Goal: Task Accomplishment & Management: Manage account settings

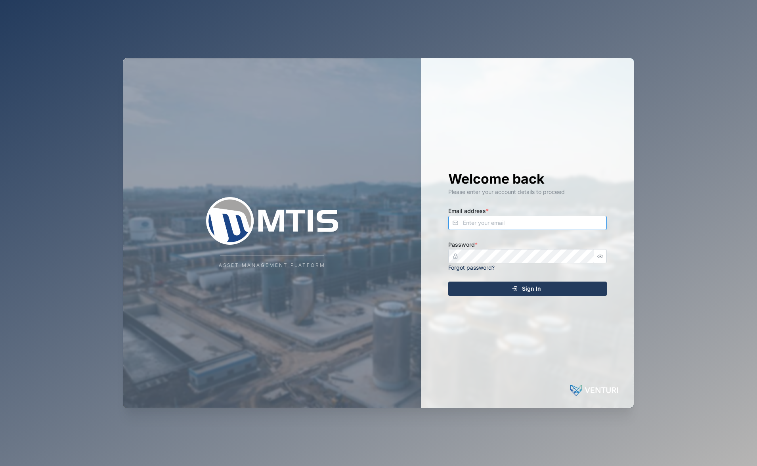
click at [467, 218] on input "Email address *" at bounding box center [527, 223] width 159 height 14
click at [478, 222] on input "Email address *" at bounding box center [527, 223] width 159 height 14
click at [0, 465] on com-1password-button at bounding box center [0, 466] width 0 height 0
click at [535, 224] on input "admin" at bounding box center [527, 223] width 159 height 14
drag, startPoint x: 537, startPoint y: 221, endPoint x: 360, endPoint y: 243, distance: 178.1
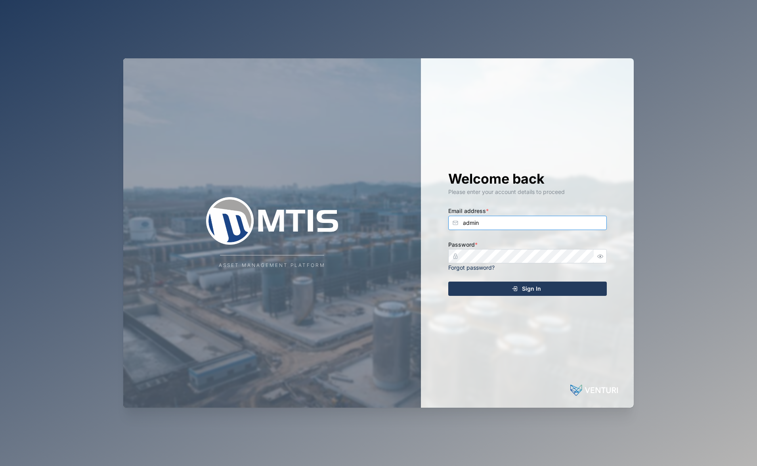
click at [331, 222] on div "Asset Management Platform Welcome back Please enter your account details to pro…" at bounding box center [378, 232] width 510 height 349
type input "admin@venturi"
click at [0, 465] on com-1password-button at bounding box center [0, 466] width 0 height 0
click at [504, 226] on input "Email address *" at bounding box center [527, 223] width 159 height 14
paste input "[EMAIL_ADDRESS][DOMAIN_NAME]"
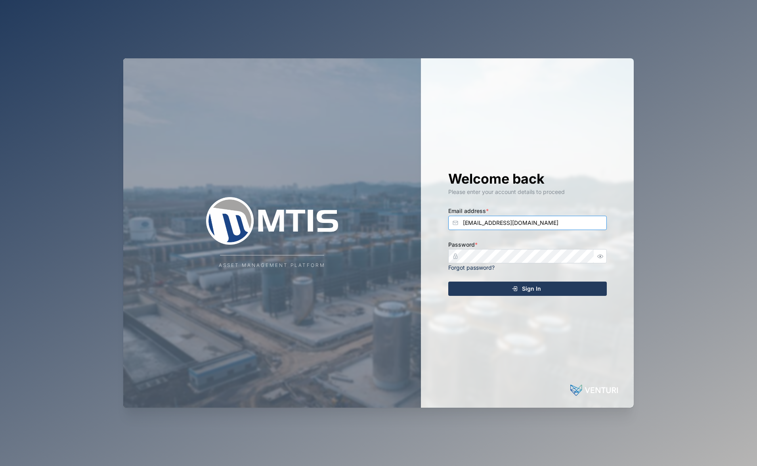
type input "[EMAIL_ADDRESS][DOMAIN_NAME]"
click at [0, 465] on com-1password-button at bounding box center [0, 466] width 0 height 0
click at [529, 286] on div "Welcome back Please enter your account details to proceed Email address * [EMAI…" at bounding box center [527, 232] width 190 height 349
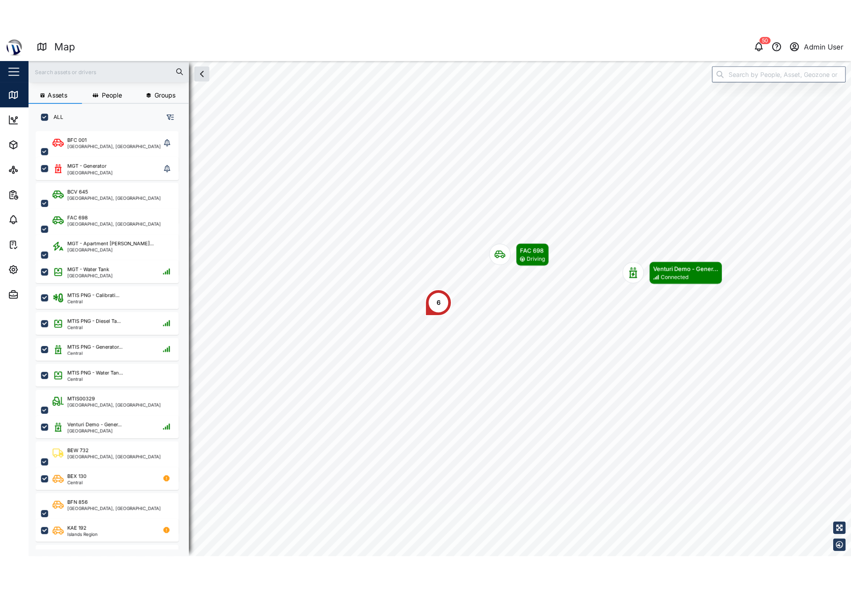
scroll to position [369, 124]
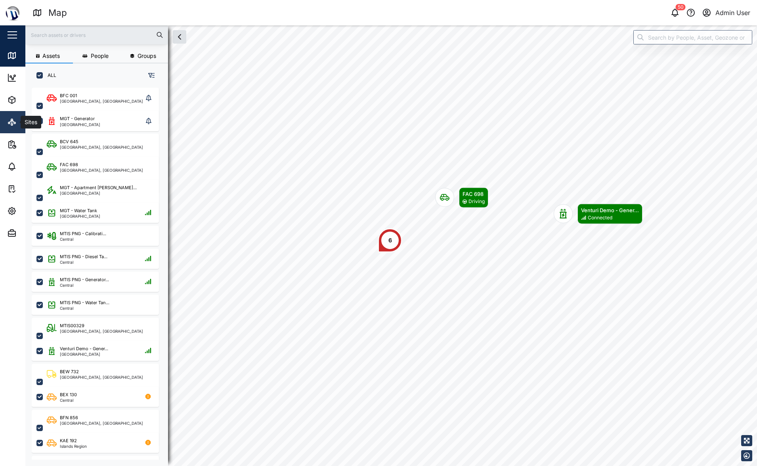
click at [6, 120] on link "Sites" at bounding box center [51, 122] width 103 height 22
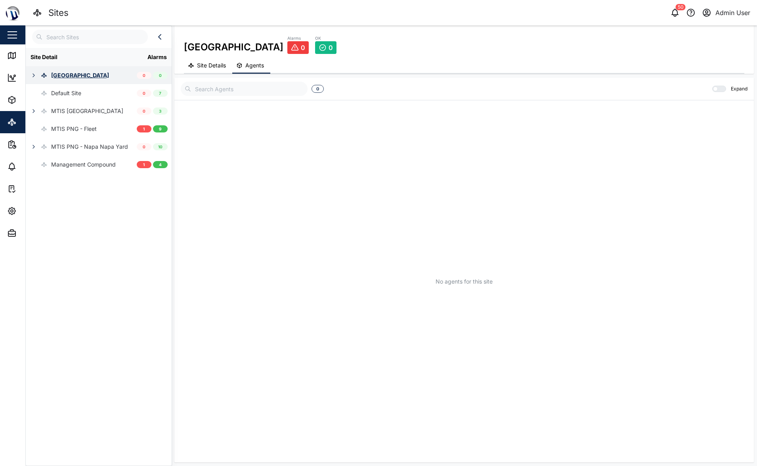
click at [33, 77] on icon "button" at bounding box center [34, 75] width 6 height 6
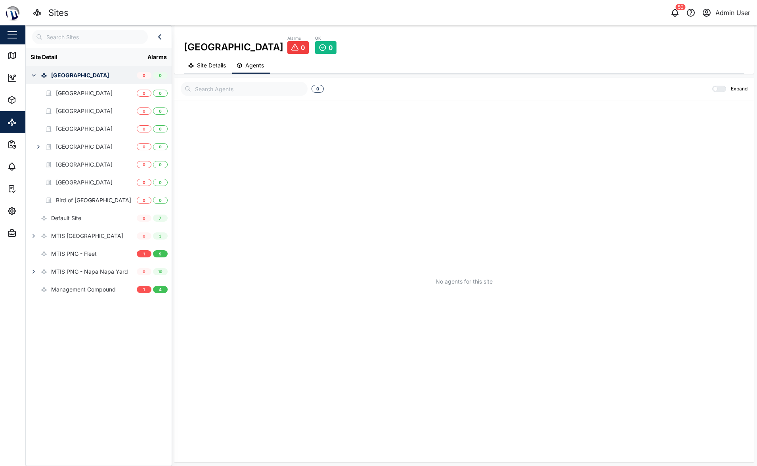
click at [32, 75] on icon "button" at bounding box center [34, 75] width 6 height 6
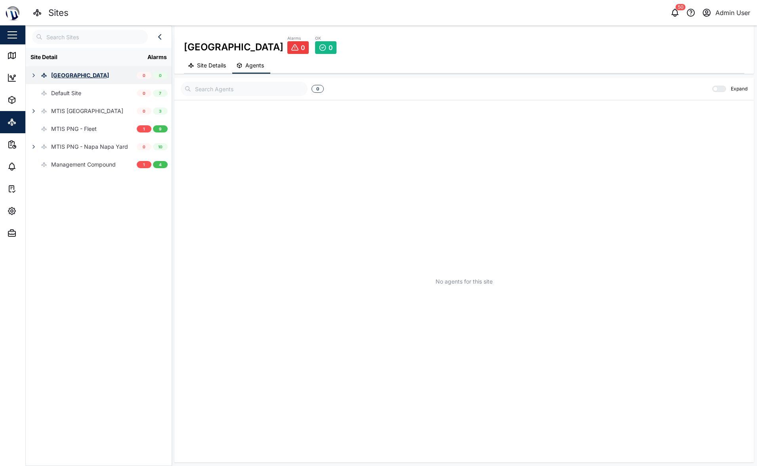
click at [417, 288] on div "No agents for this site" at bounding box center [464, 281] width 567 height 354
click at [84, 89] on div "Default Site" at bounding box center [81, 93] width 111 height 18
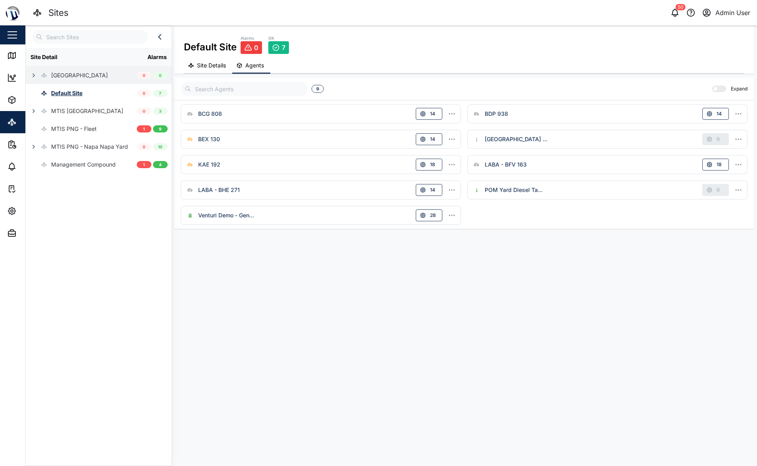
click at [214, 70] on button "Site Details" at bounding box center [208, 65] width 48 height 15
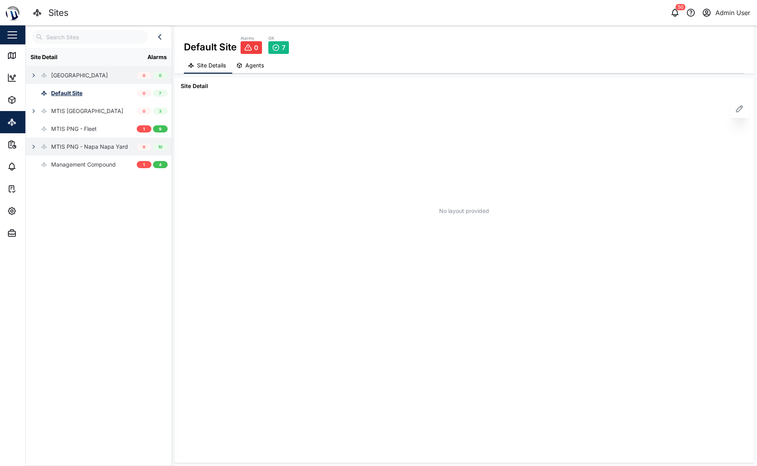
click at [63, 155] on div "MTIS PNG - Napa Napa Yard" at bounding box center [77, 147] width 102 height 18
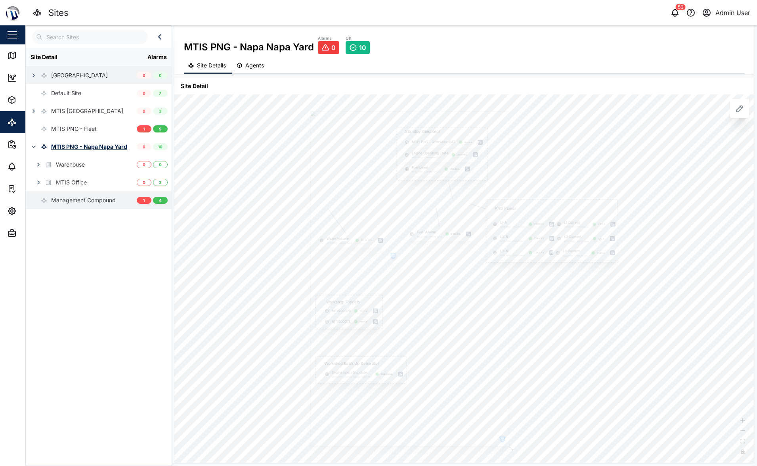
click at [59, 208] on div "Management Compound" at bounding box center [71, 200] width 90 height 18
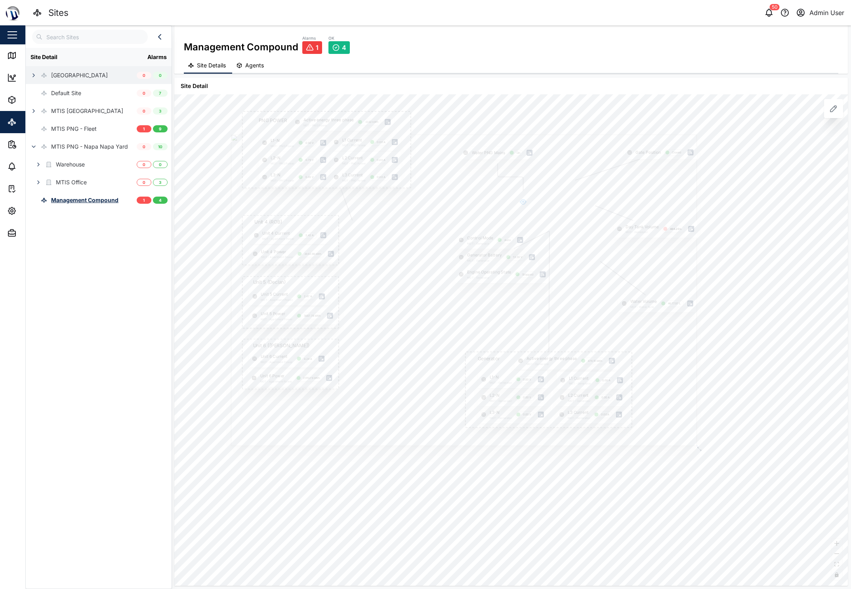
click at [661, 63] on div "Site Details Agents" at bounding box center [511, 65] width 655 height 15
click at [73, 182] on div "MTIS Office" at bounding box center [71, 182] width 31 height 9
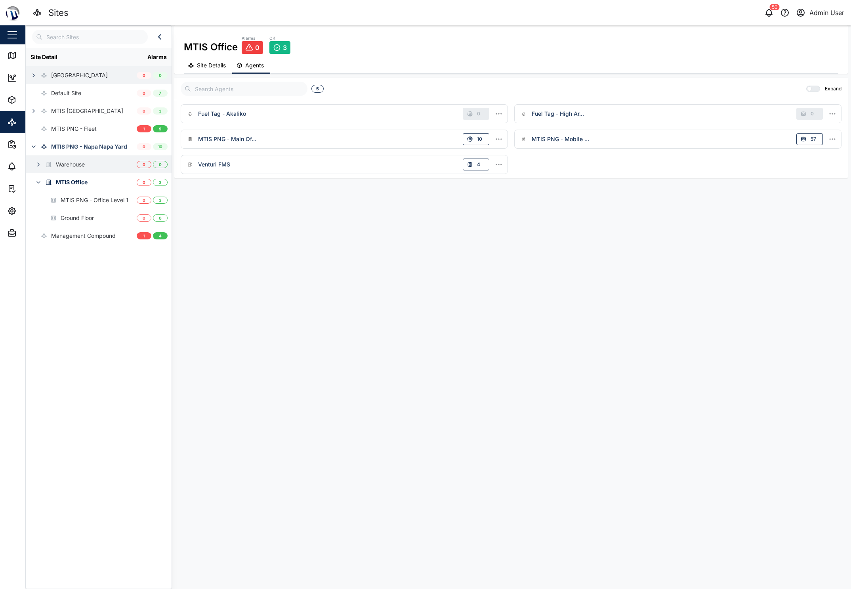
click at [78, 168] on div "Warehouse" at bounding box center [70, 164] width 29 height 9
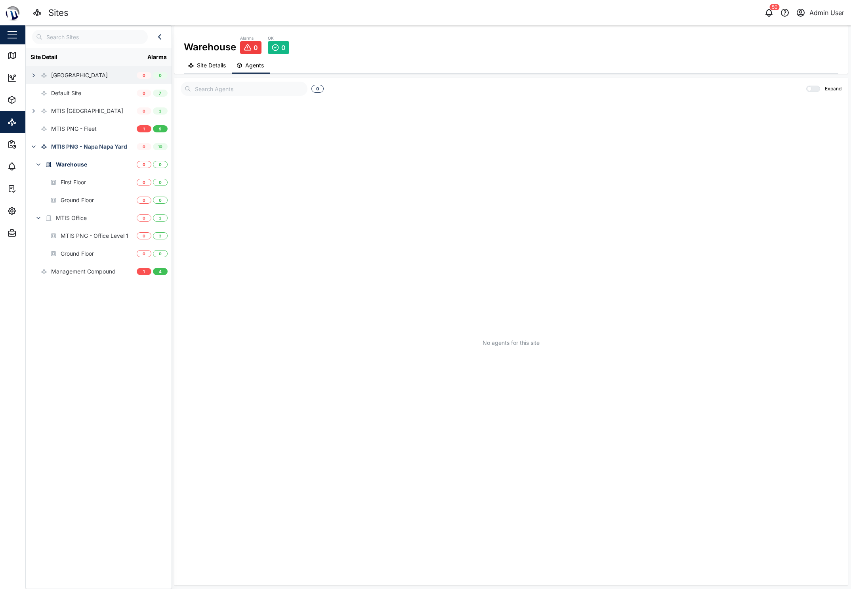
click at [523, 187] on div "No agents for this site" at bounding box center [511, 342] width 661 height 477
click at [13, 208] on icon "button" at bounding box center [11, 210] width 7 height 7
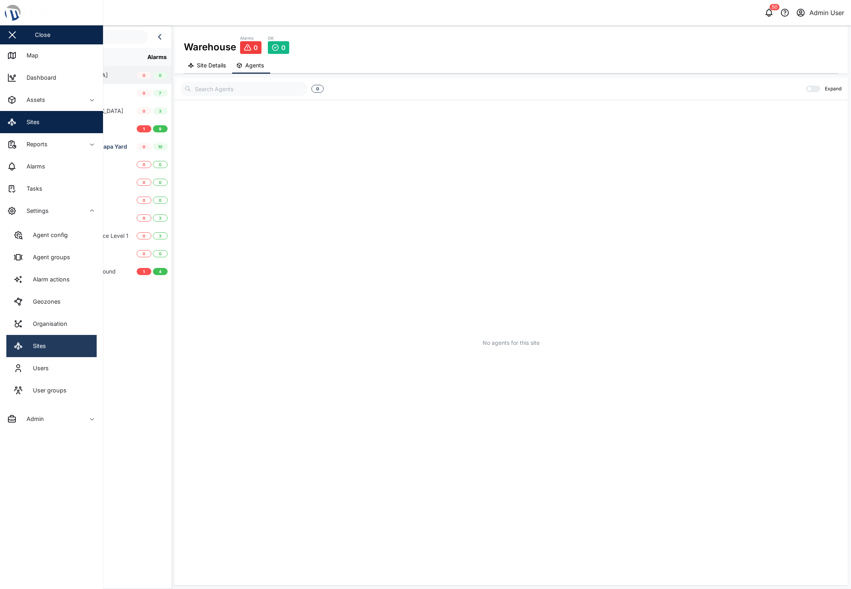
click at [41, 344] on div "Sites" at bounding box center [36, 346] width 19 height 9
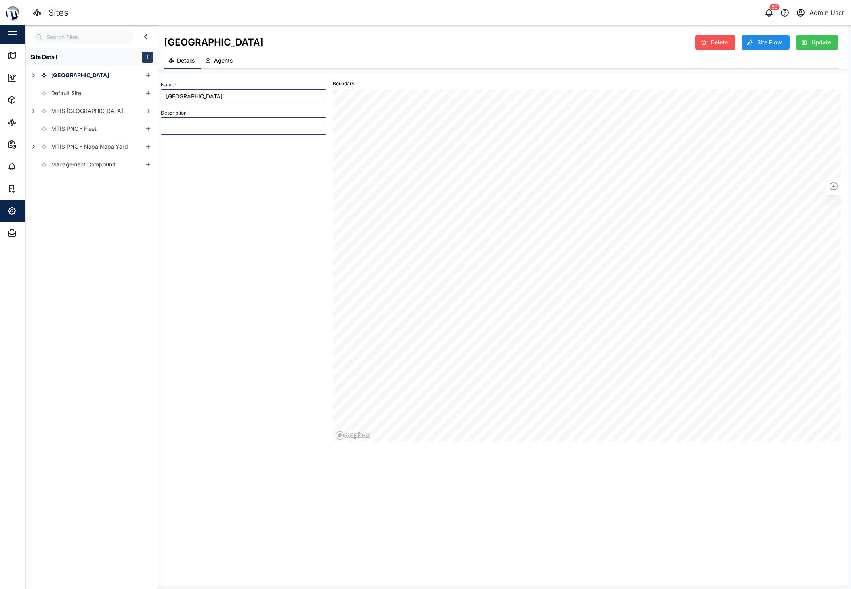
click at [65, 211] on div "Site Detail Coral Seas Hotel Default Site MTIS [GEOGRAPHIC_DATA] MTIS PNG - Fle…" at bounding box center [92, 316] width 132 height 537
click at [62, 164] on div "Management Compound" at bounding box center [83, 164] width 65 height 9
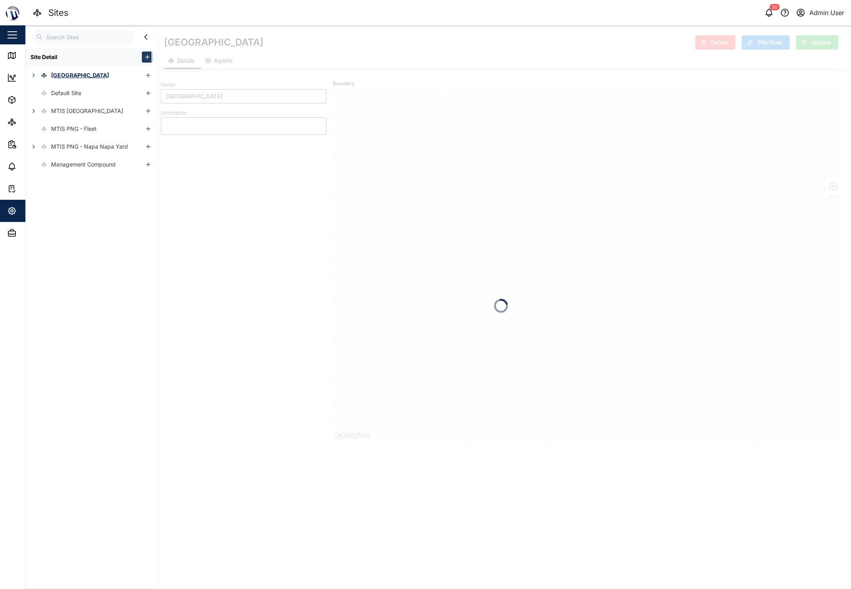
type textarea "x"
type input "Management Compound"
type textarea "Touaguba Hill"
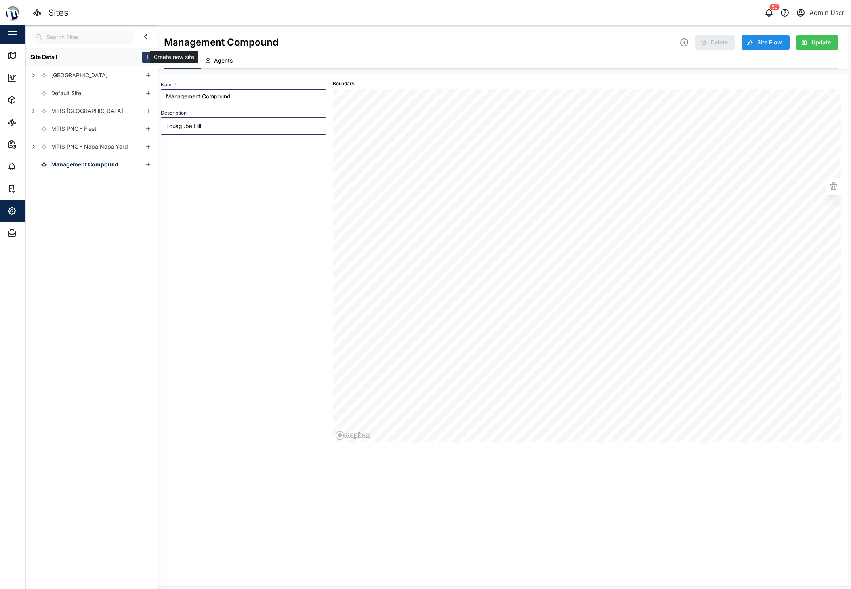
click at [144, 57] on icon "button" at bounding box center [147, 57] width 6 height 6
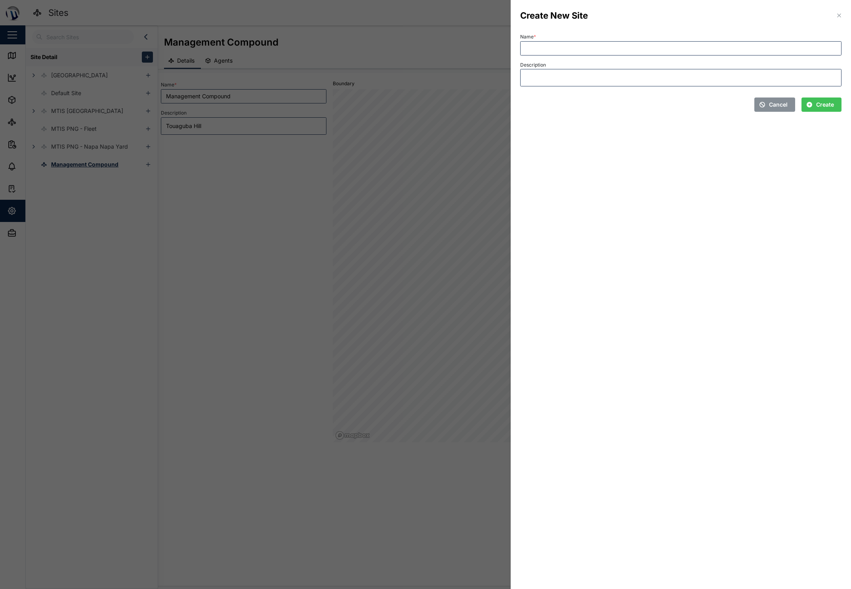
click at [545, 64] on label "Description" at bounding box center [533, 65] width 26 height 6
click at [545, 69] on textarea "Description" at bounding box center [680, 77] width 321 height 17
click at [550, 49] on input "Name *" at bounding box center [680, 48] width 321 height 14
click at [757, 109] on span "Cancel" at bounding box center [778, 104] width 19 height 13
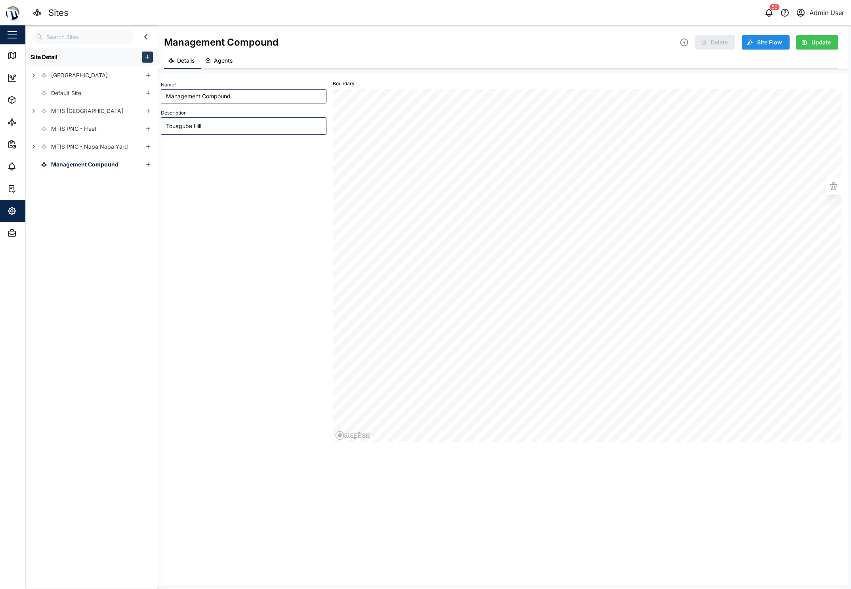
click at [96, 191] on div "Site Detail Coral Seas Hotel Default Site MTIS [GEOGRAPHIC_DATA] MTIS PNG - Fle…" at bounding box center [92, 316] width 132 height 537
click at [144, 56] on icon "button" at bounding box center [147, 57] width 6 height 6
type textarea "x"
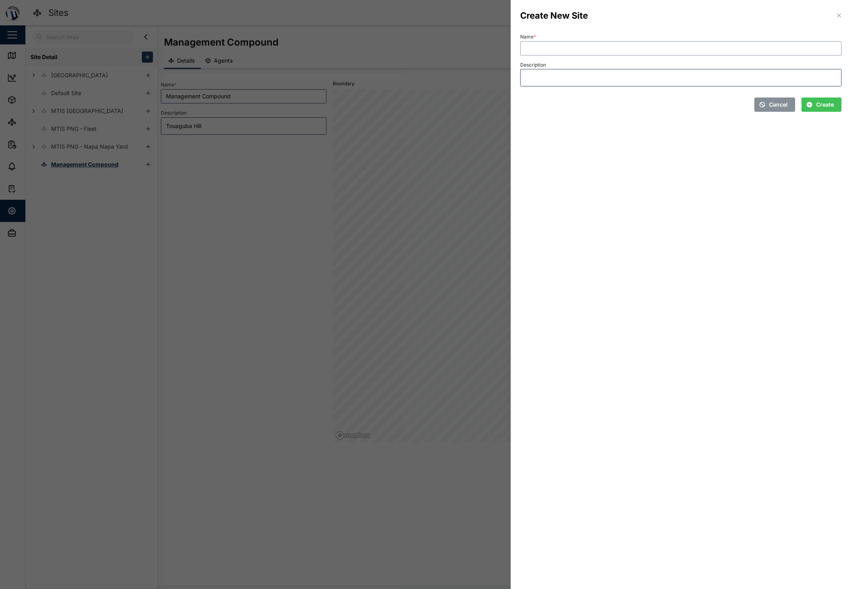
click at [635, 48] on input "Name *" at bounding box center [680, 48] width 321 height 14
type input "test-new"
click at [689, 134] on section "Create New Site Name * test-new Description Cancel Create" at bounding box center [681, 294] width 340 height 589
click at [757, 107] on span "Create" at bounding box center [825, 104] width 18 height 13
type textarea "x"
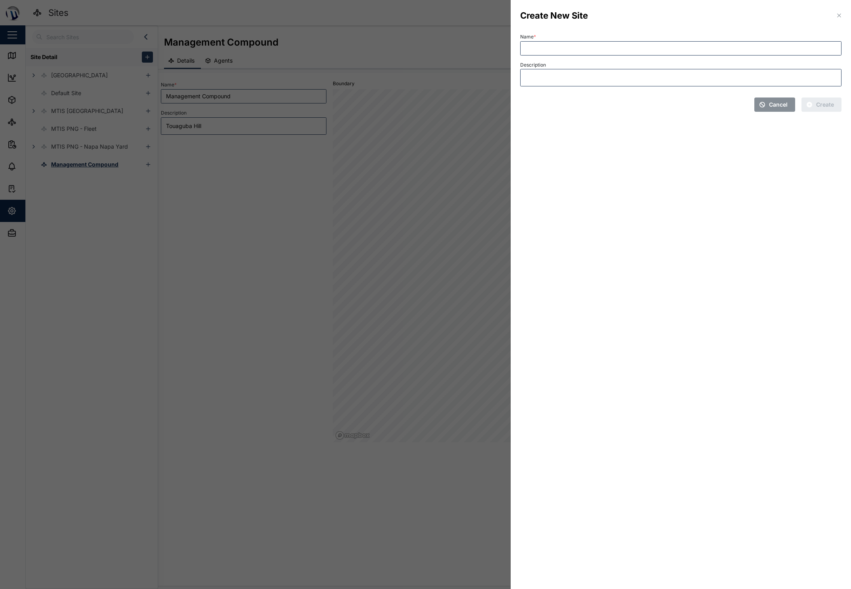
type textarea "x"
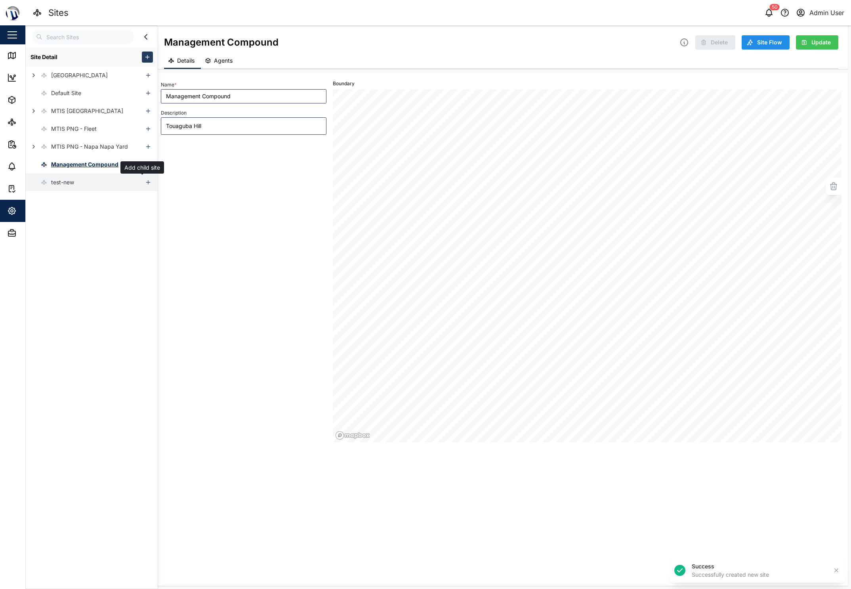
click at [145, 183] on icon "button" at bounding box center [148, 182] width 6 height 6
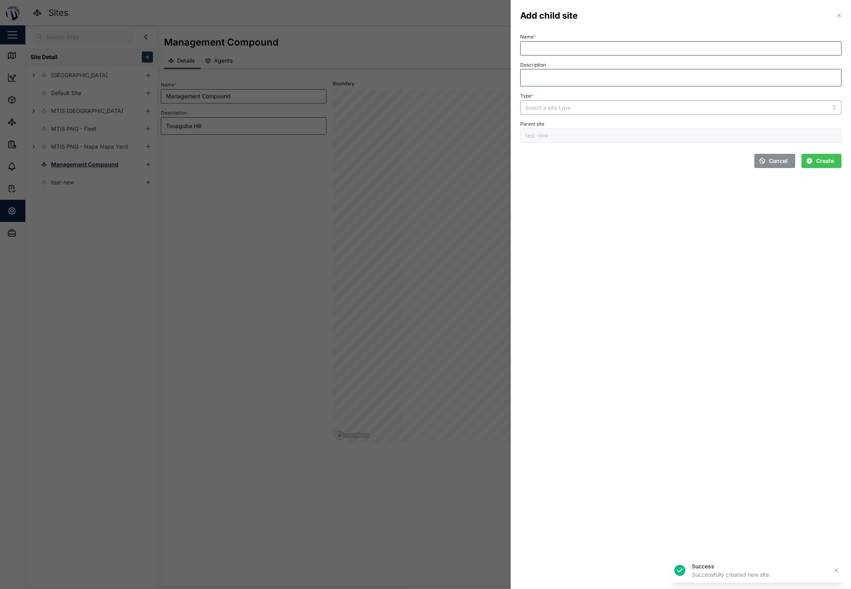
click at [630, 110] on input "Type *" at bounding box center [680, 107] width 321 height 14
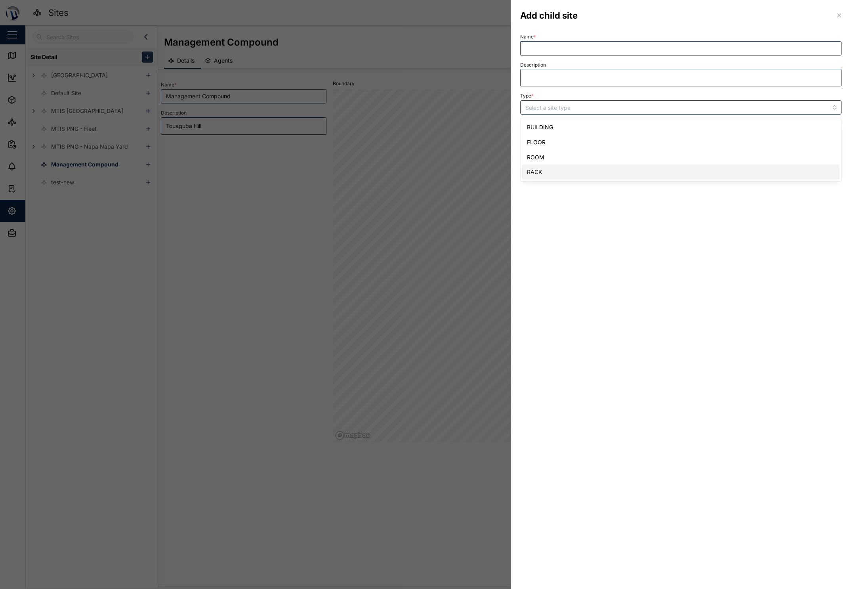
click at [573, 245] on section "Add child site Name * Description Type * Parent site test-new Cancel Create" at bounding box center [681, 294] width 340 height 589
click at [757, 165] on span "Cancel" at bounding box center [778, 160] width 19 height 13
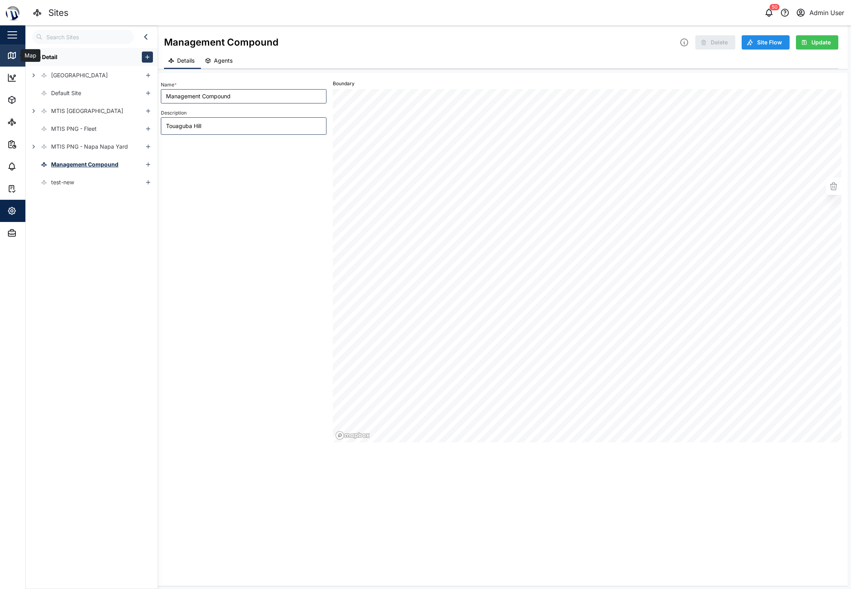
click at [14, 55] on icon at bounding box center [12, 56] width 10 height 10
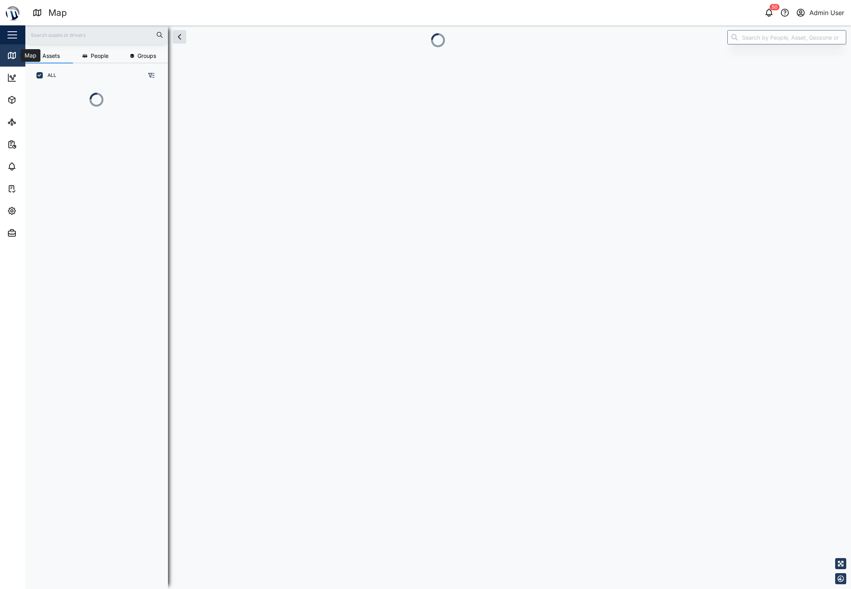
scroll to position [6, 6]
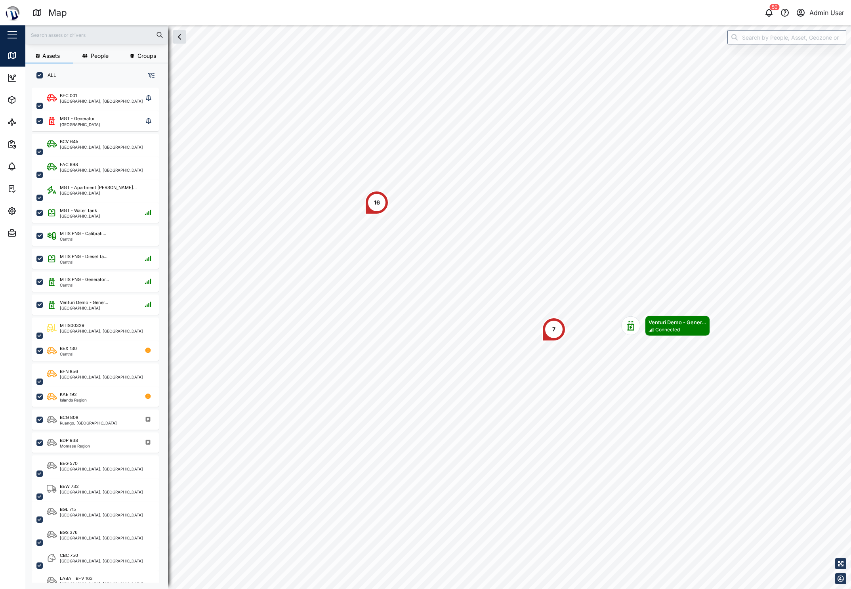
click at [374, 200] on div "16" at bounding box center [377, 202] width 6 height 9
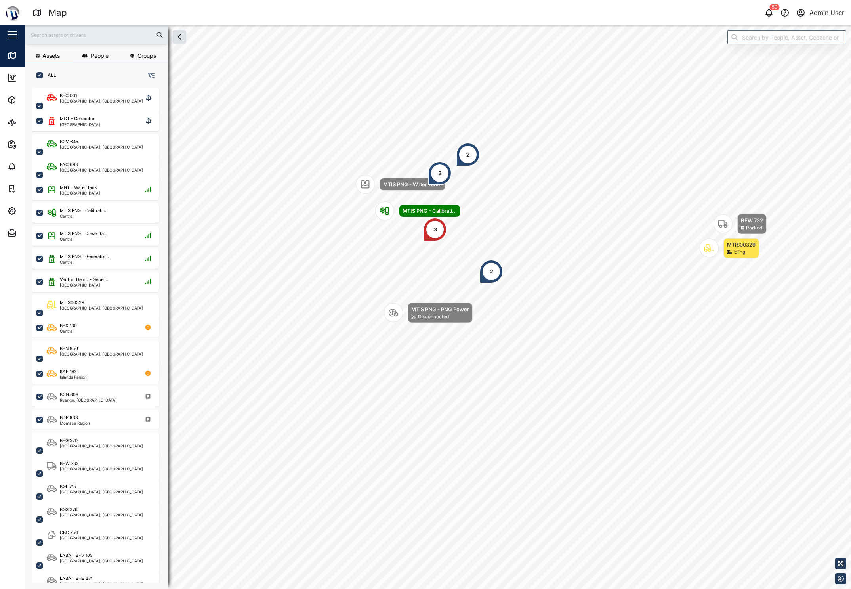
click at [488, 273] on div "2" at bounding box center [492, 272] width 24 height 24
click at [467, 156] on div "2" at bounding box center [468, 154] width 4 height 9
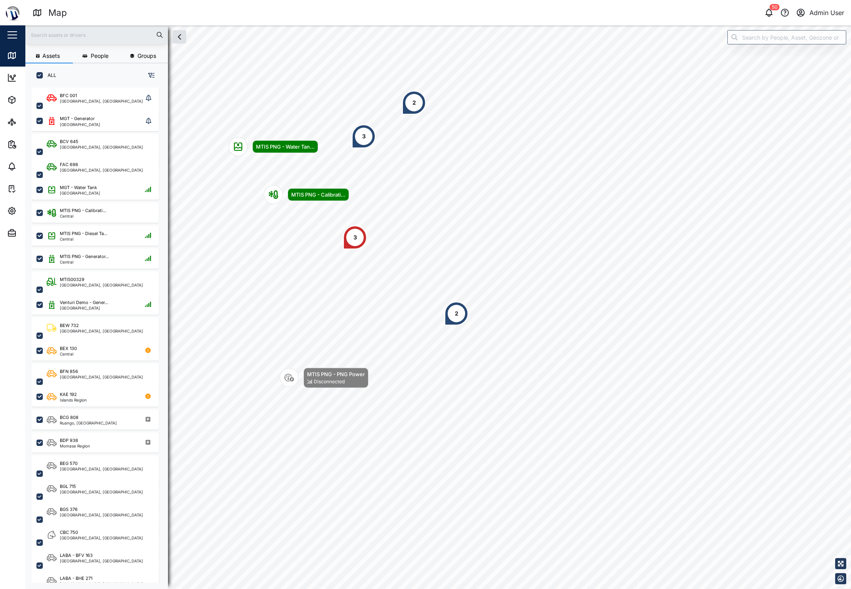
click at [414, 104] on div "2" at bounding box center [415, 102] width 4 height 9
click at [366, 140] on div "3" at bounding box center [364, 136] width 24 height 24
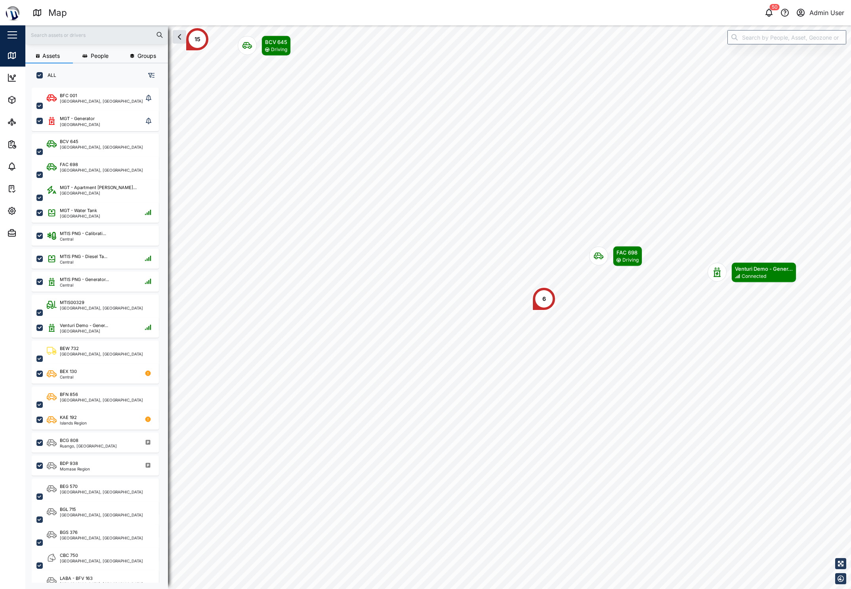
click at [602, 262] on div "Map marker" at bounding box center [598, 255] width 19 height 19
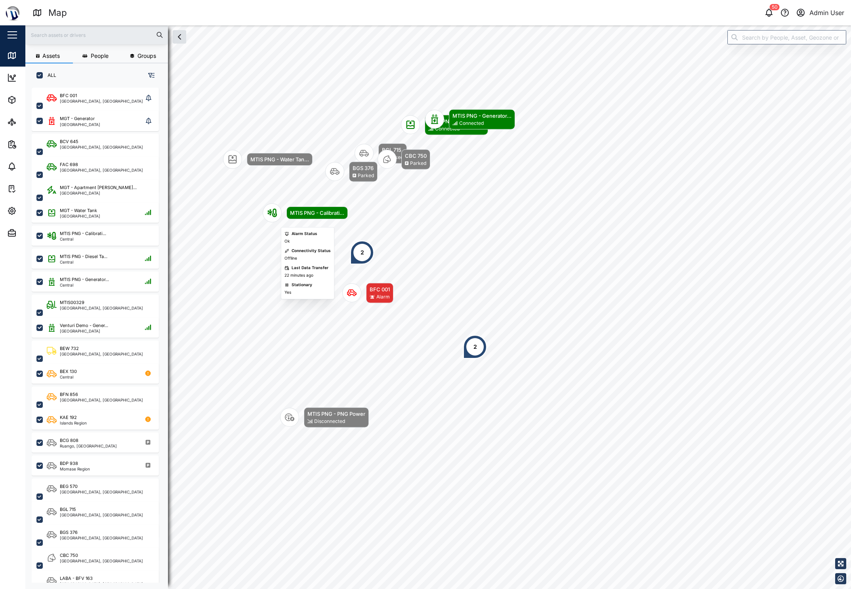
click at [272, 212] on icon "Map marker" at bounding box center [272, 213] width 10 height 10
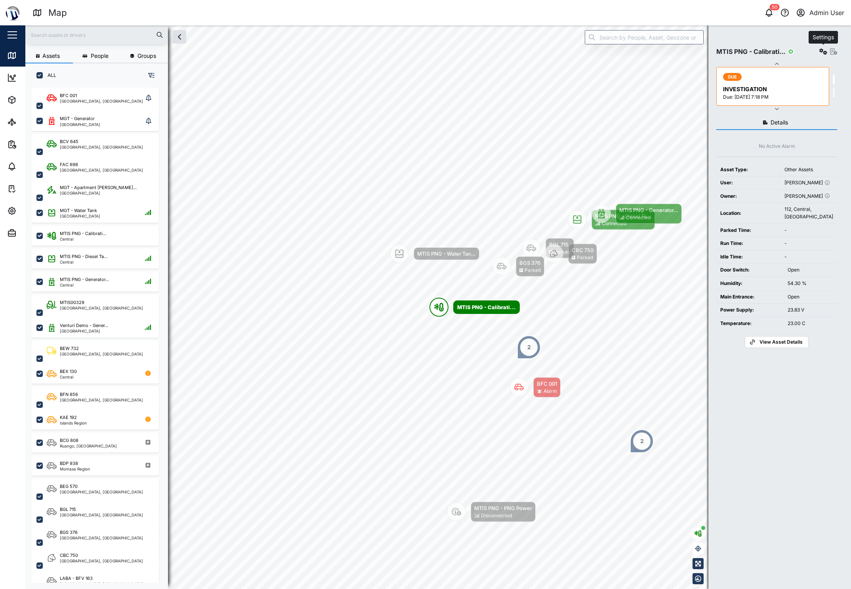
click at [757, 50] on icon "button" at bounding box center [824, 51] width 8 height 6
click at [757, 73] on div "Configure" at bounding box center [794, 70] width 55 height 9
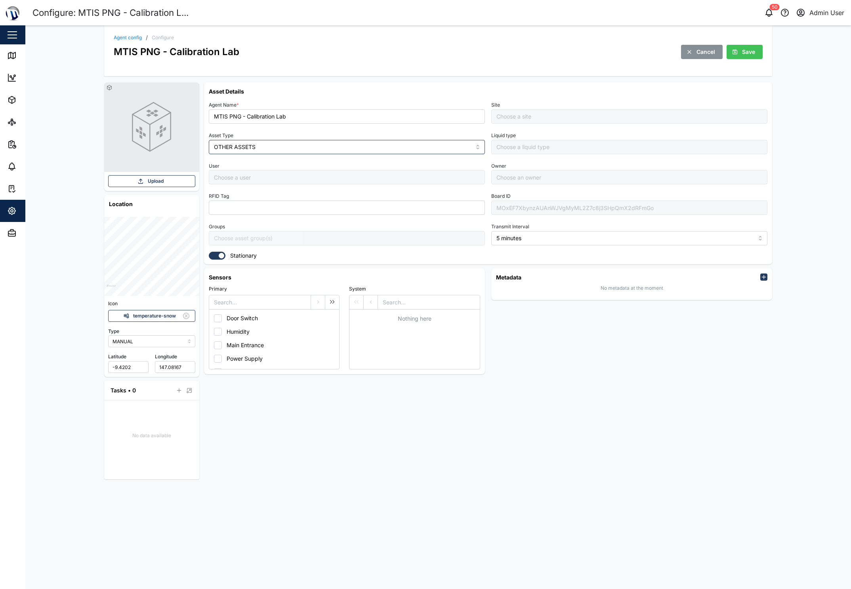
type input "MTIS PNG - Napa Napa Yard"
type input "[PERSON_NAME]"
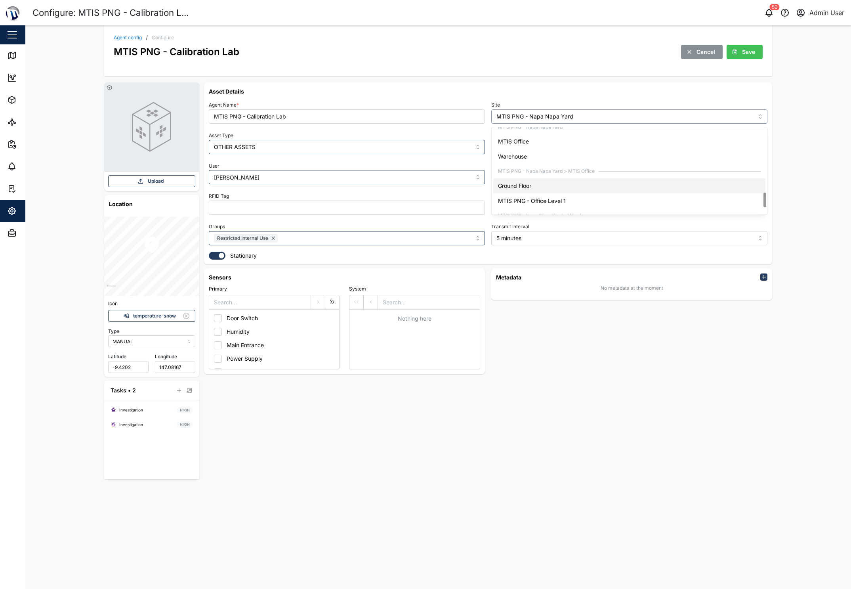
scroll to position [420, 0]
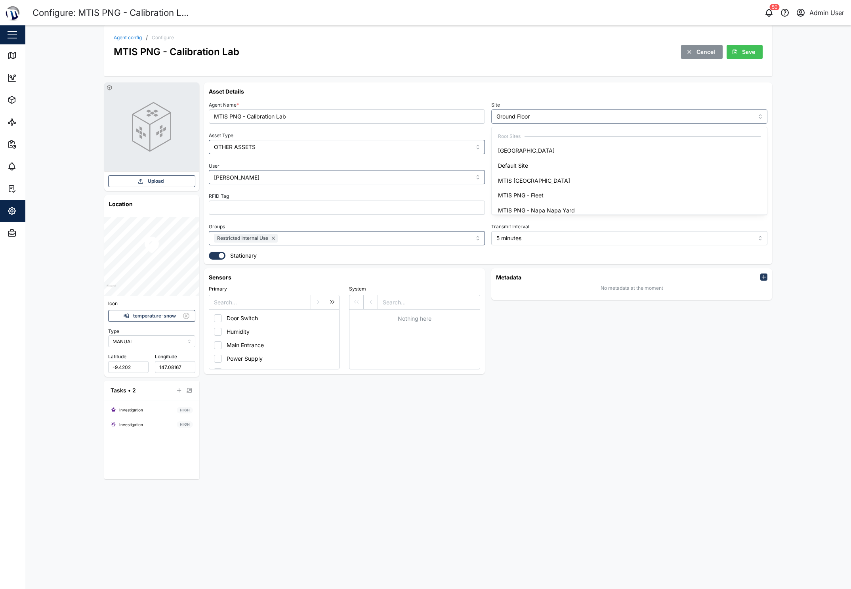
click at [563, 116] on input "Ground Floor" at bounding box center [629, 116] width 276 height 14
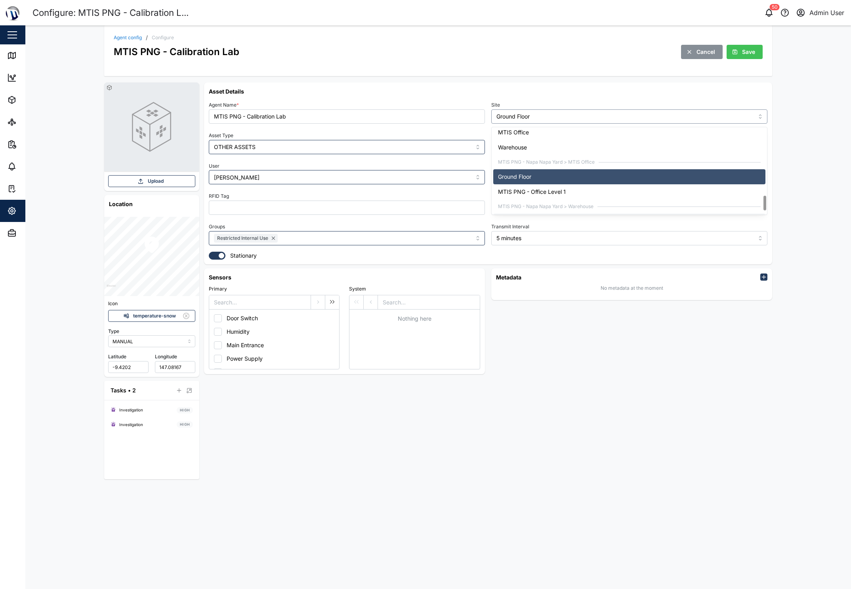
scroll to position [401, 0]
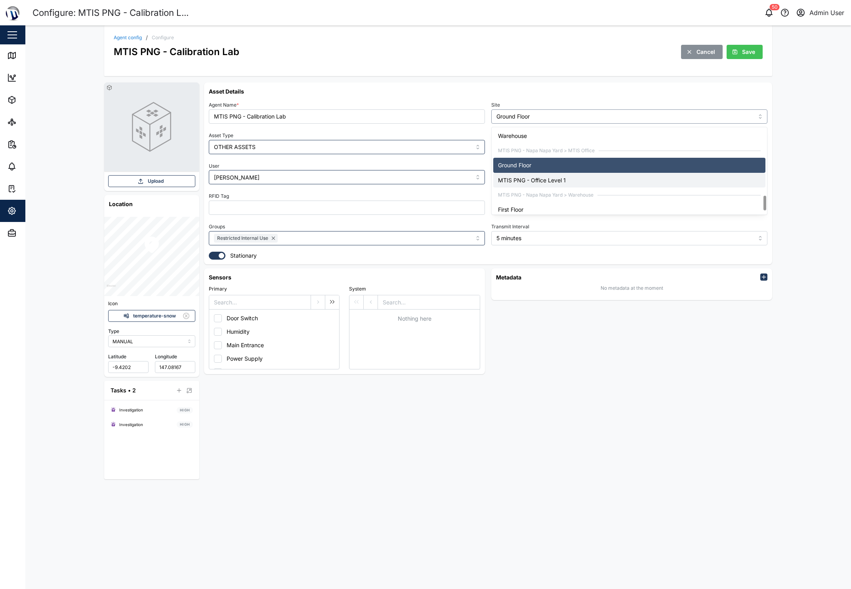
type input "MTIS PNG - Office Level 1"
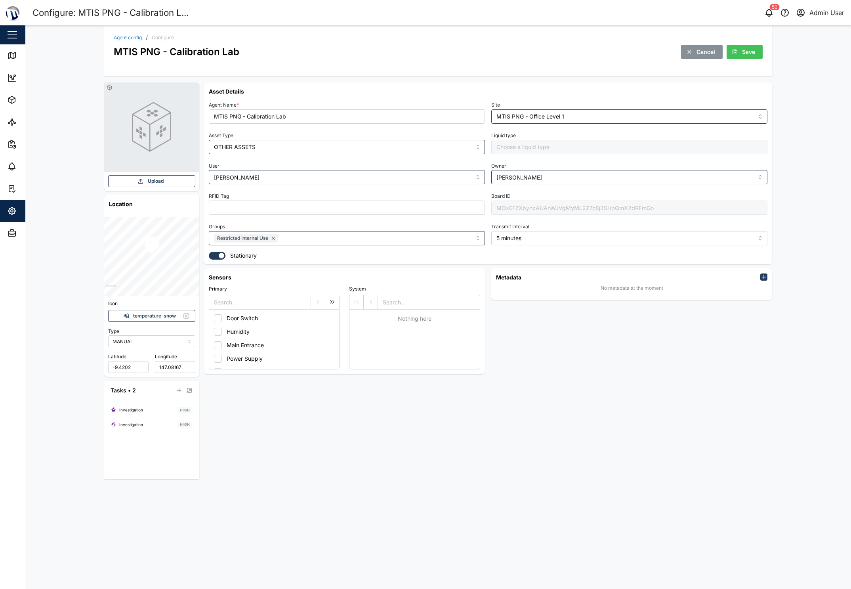
click at [750, 51] on span "Save" at bounding box center [748, 51] width 13 height 13
click at [17, 54] on div "Map" at bounding box center [22, 56] width 31 height 10
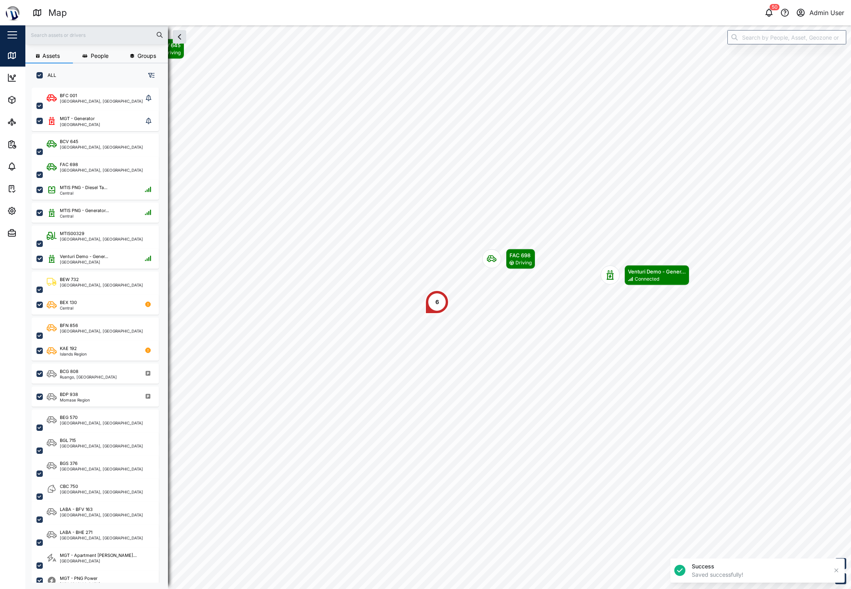
scroll to position [492, 124]
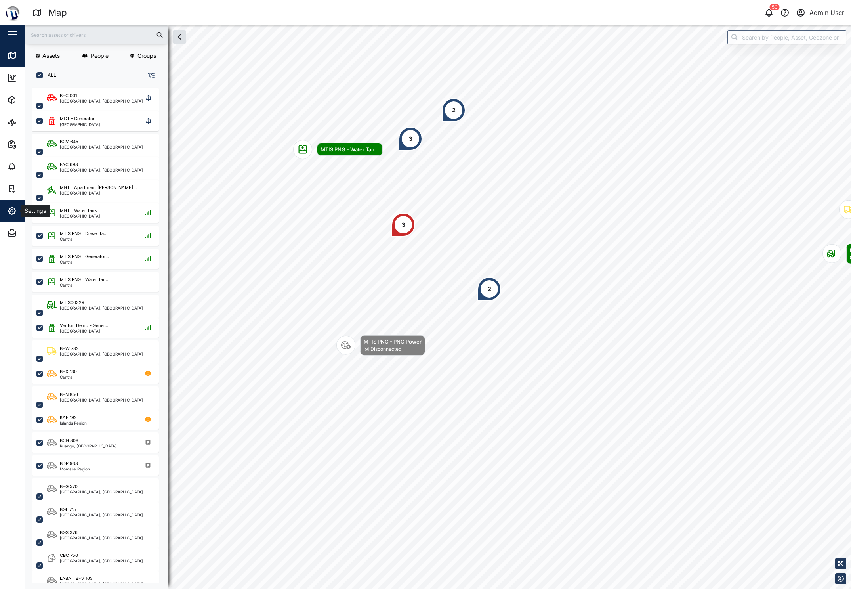
click at [7, 202] on button "Settings" at bounding box center [51, 211] width 103 height 22
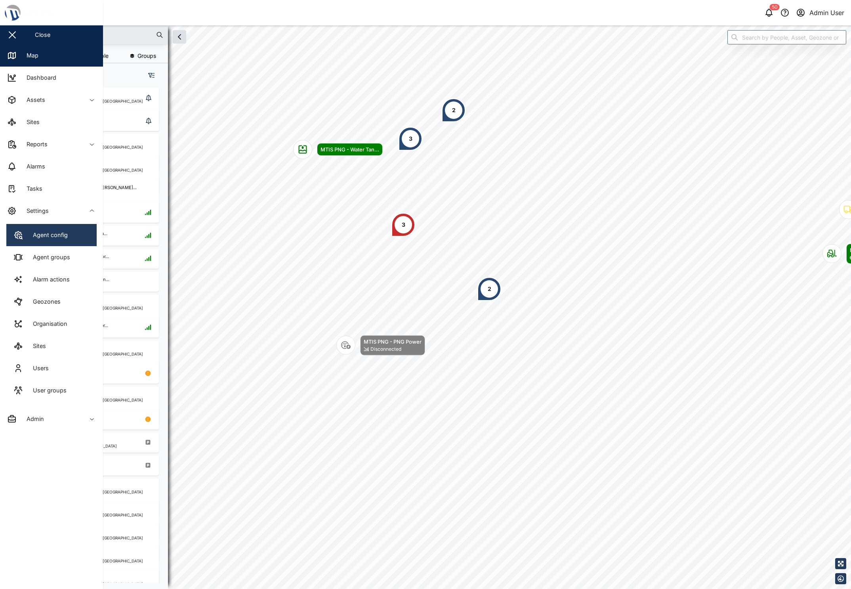
click at [28, 231] on div "Agent config" at bounding box center [47, 235] width 41 height 9
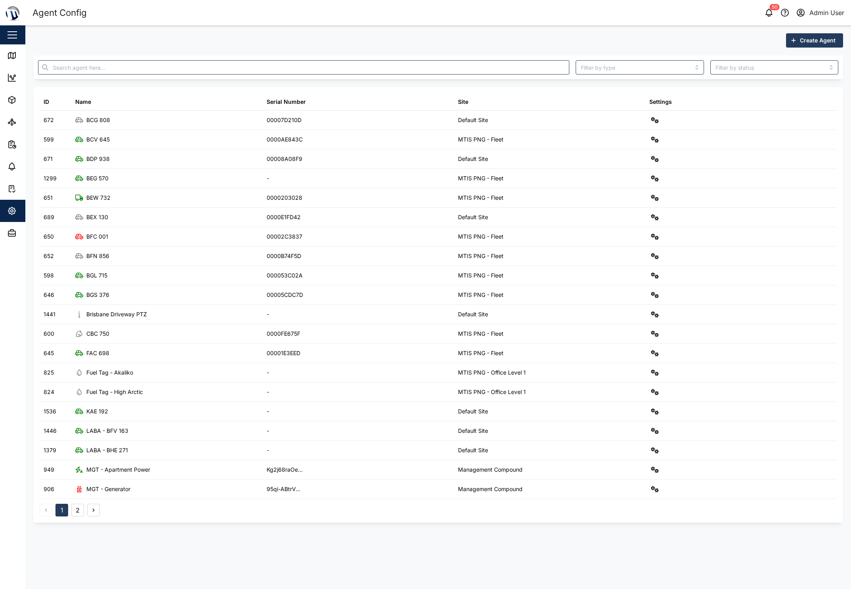
click at [13, 212] on icon "button" at bounding box center [12, 211] width 10 height 10
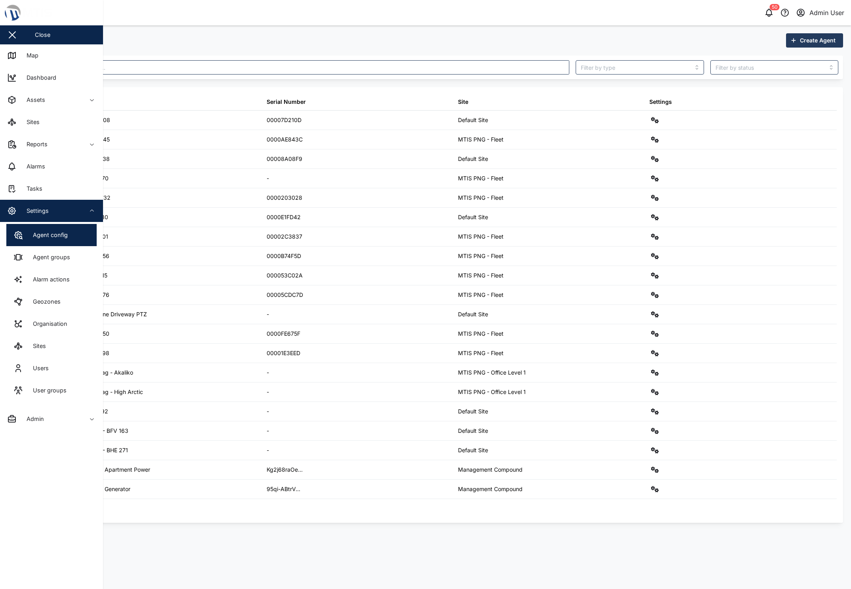
click at [42, 340] on link "Sites" at bounding box center [51, 346] width 90 height 22
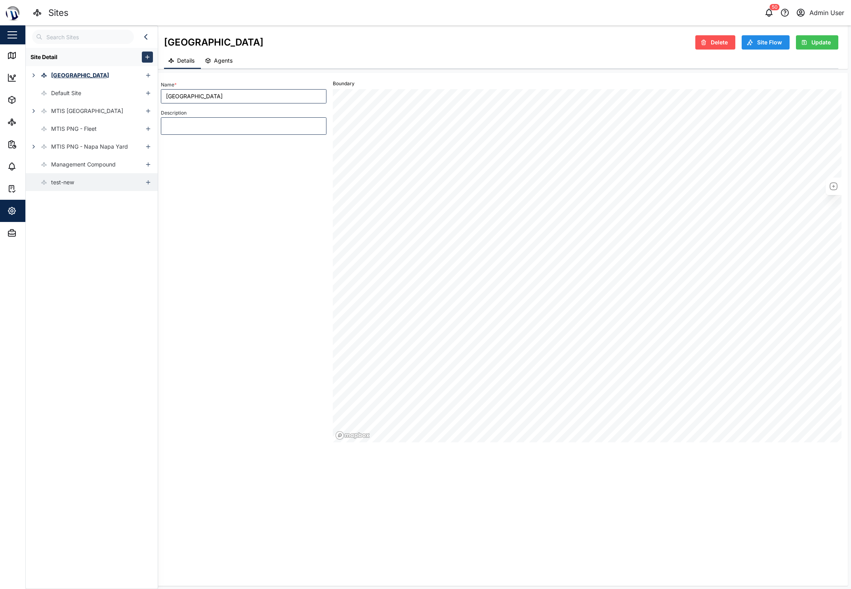
click at [63, 184] on div "test-new" at bounding box center [62, 182] width 23 height 9
type input "test-new"
click at [757, 39] on span "Update" at bounding box center [821, 42] width 19 height 13
click at [227, 59] on span "Agents" at bounding box center [223, 61] width 19 height 6
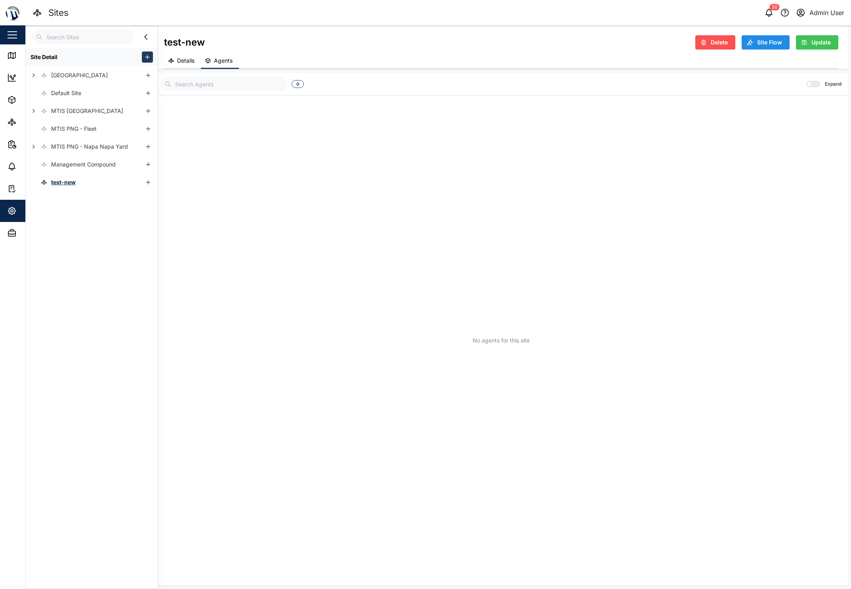
click at [181, 59] on span "Details" at bounding box center [185, 61] width 17 height 6
click at [632, 38] on div "test-new Delete Site Flow Update" at bounding box center [501, 42] width 674 height 15
click at [223, 217] on div "Name * test-new Description" at bounding box center [244, 260] width 172 height 369
click at [33, 147] on icon "button" at bounding box center [34, 146] width 6 height 6
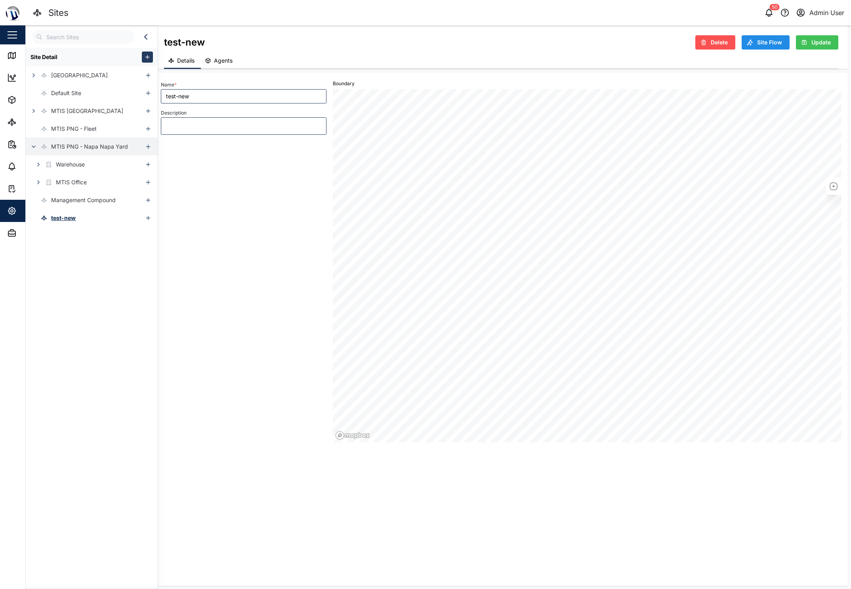
click at [33, 147] on icon "button" at bounding box center [33, 147] width 3 height 2
click at [33, 147] on icon "button" at bounding box center [34, 146] width 6 height 6
click at [41, 185] on icon "button" at bounding box center [38, 182] width 6 height 6
click at [37, 166] on icon "button" at bounding box center [38, 164] width 6 height 6
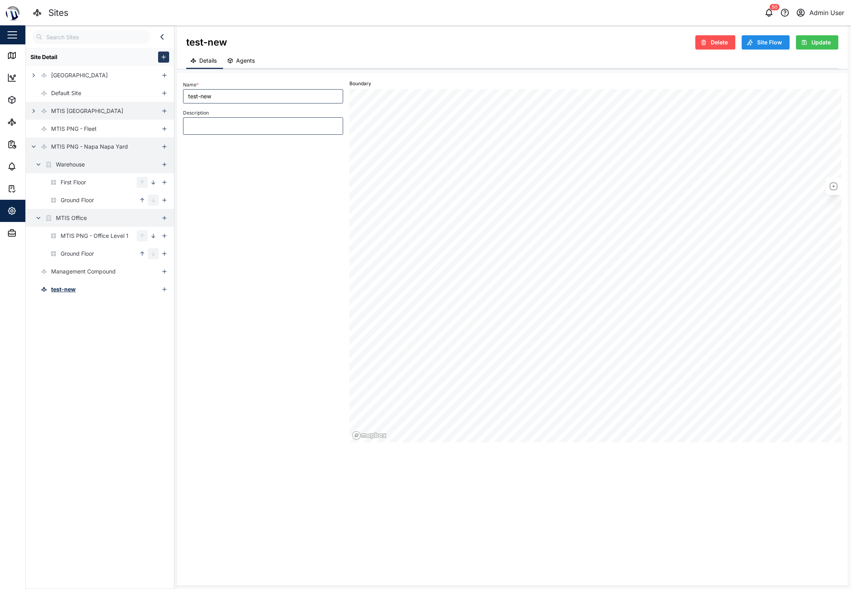
click at [34, 109] on icon "button" at bounding box center [34, 111] width 6 height 6
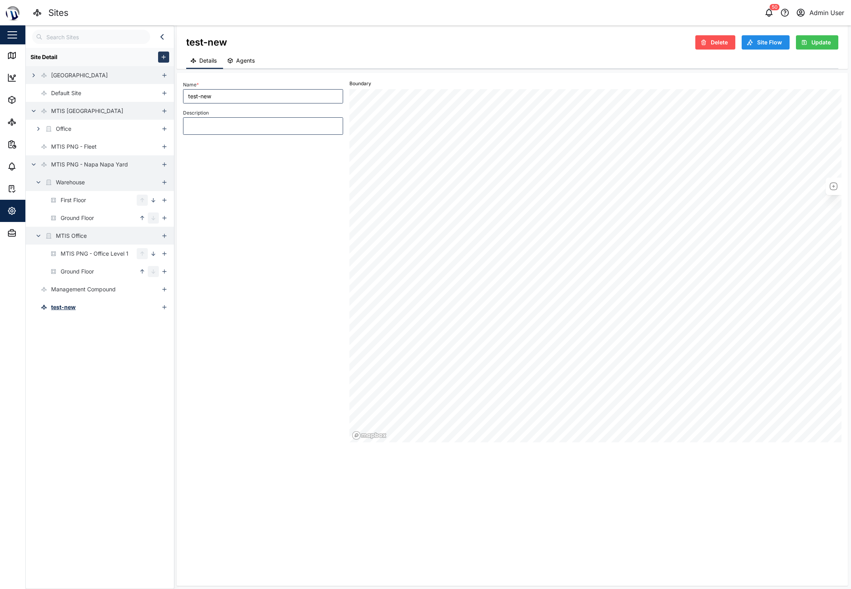
click at [34, 74] on icon "button" at bounding box center [34, 75] width 6 height 6
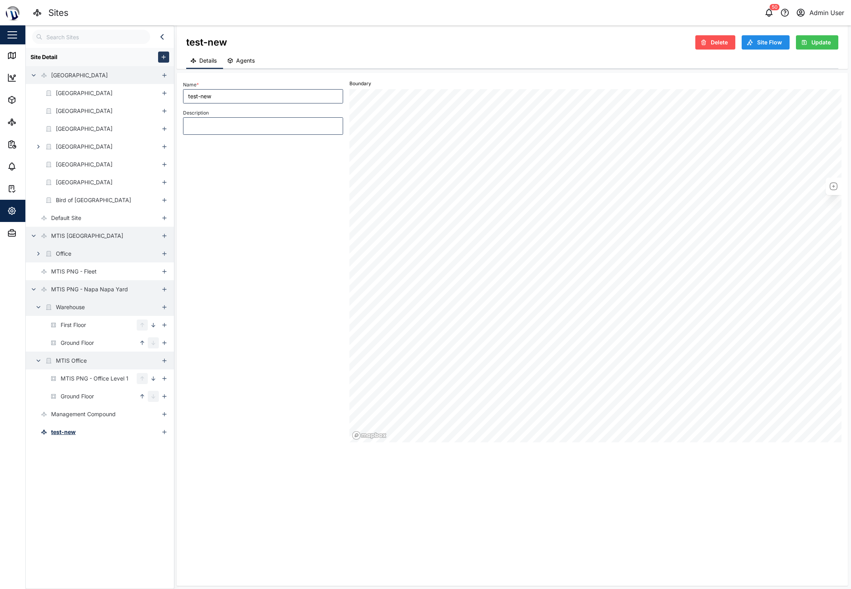
click at [40, 254] on icon "button" at bounding box center [38, 253] width 6 height 6
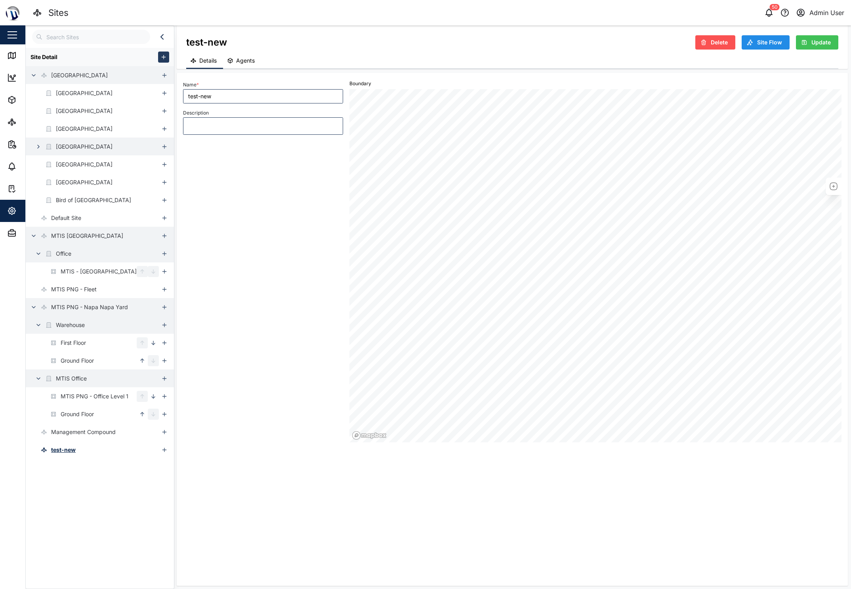
click at [39, 150] on button "button" at bounding box center [38, 146] width 11 height 11
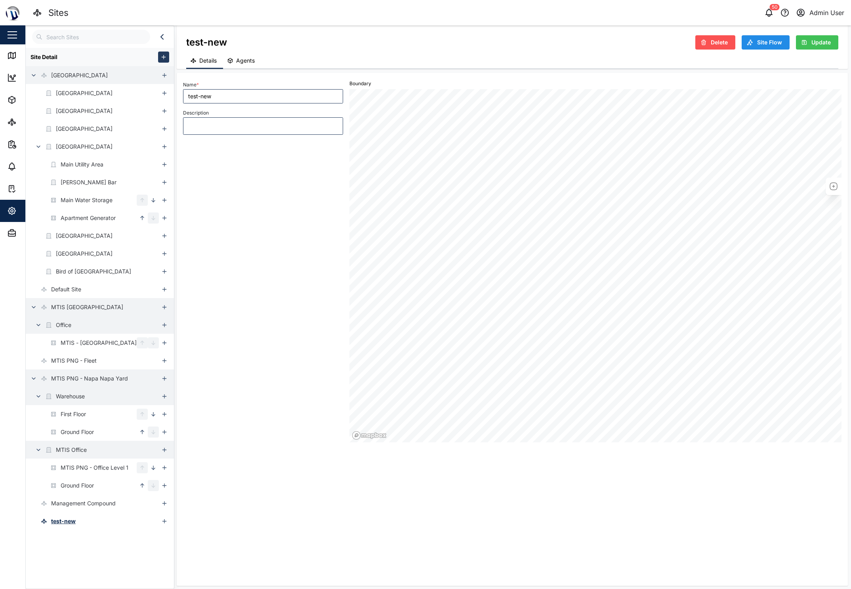
click at [209, 226] on div "Name * test-new Description" at bounding box center [263, 260] width 166 height 369
click at [259, 299] on div "Name * test-new Description" at bounding box center [263, 260] width 166 height 369
click at [164, 465] on icon "button" at bounding box center [164, 521] width 6 height 6
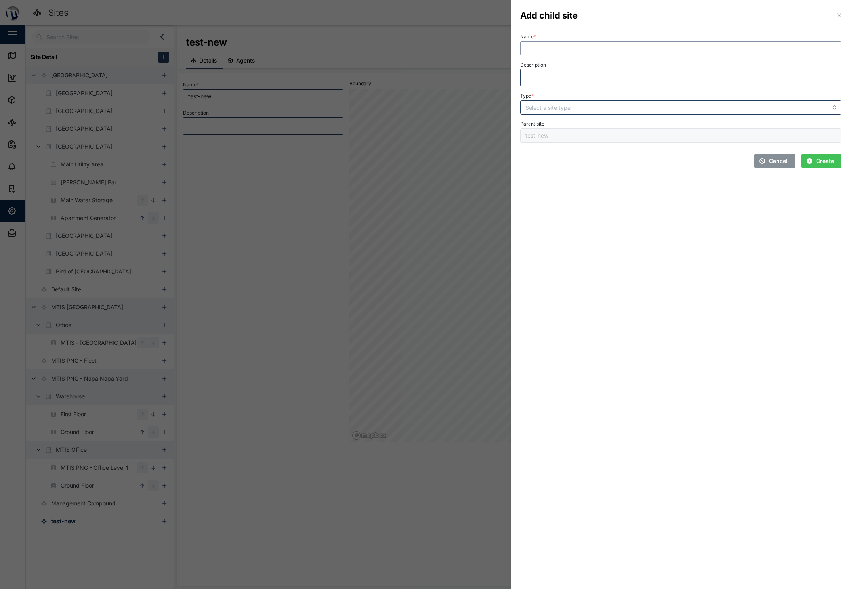
click at [574, 49] on input "Name *" at bounding box center [680, 48] width 321 height 14
click at [642, 209] on section "Add child site Name * test building 1 Description Type * Parent site test-new C…" at bounding box center [681, 294] width 340 height 589
drag, startPoint x: 590, startPoint y: 55, endPoint x: 594, endPoint y: 50, distance: 6.7
click at [591, 55] on div "Name * test building 1 Description Type * Parent site test-new" at bounding box center [680, 86] width 321 height 111
click at [594, 48] on input "test building 1" at bounding box center [680, 48] width 321 height 14
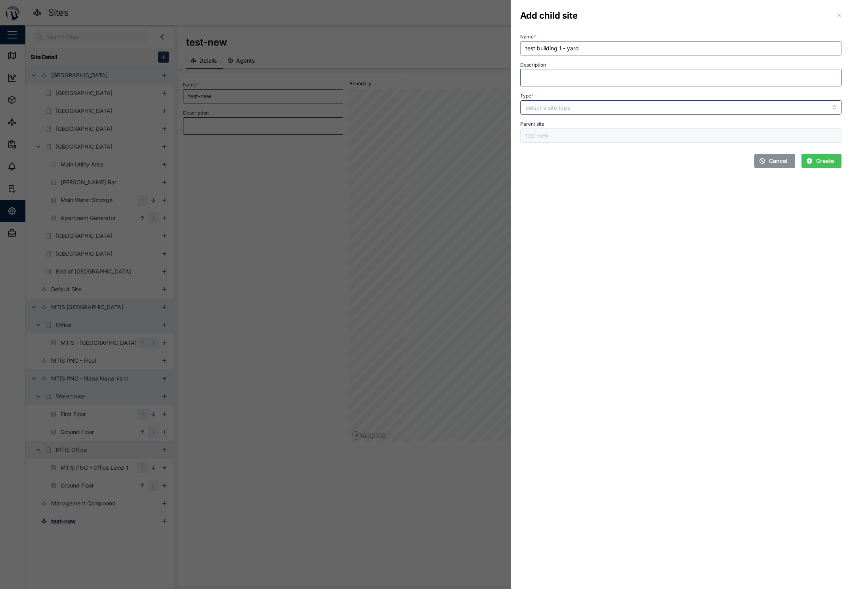
type input "test building 1 - yard"
drag, startPoint x: 628, startPoint y: 212, endPoint x: 619, endPoint y: 171, distance: 42.1
click at [627, 208] on section "Add child site Name * test building 1 - yard Description Type * Parent site tes…" at bounding box center [681, 294] width 340 height 589
click at [579, 105] on input "Type *" at bounding box center [680, 107] width 321 height 14
type input "BUILDING"
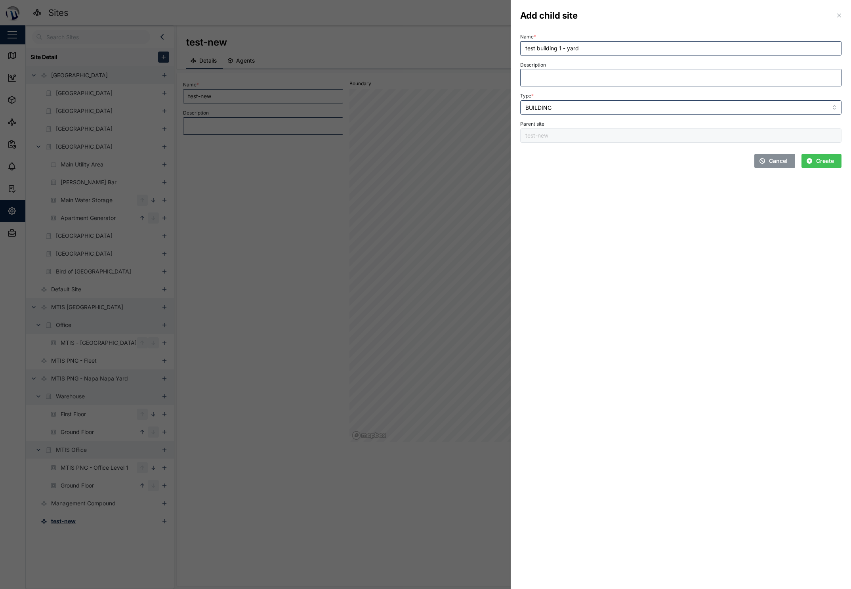
click at [757, 159] on span "Create" at bounding box center [825, 160] width 18 height 13
type input "test building 1 - yard"
type input "BUILDING"
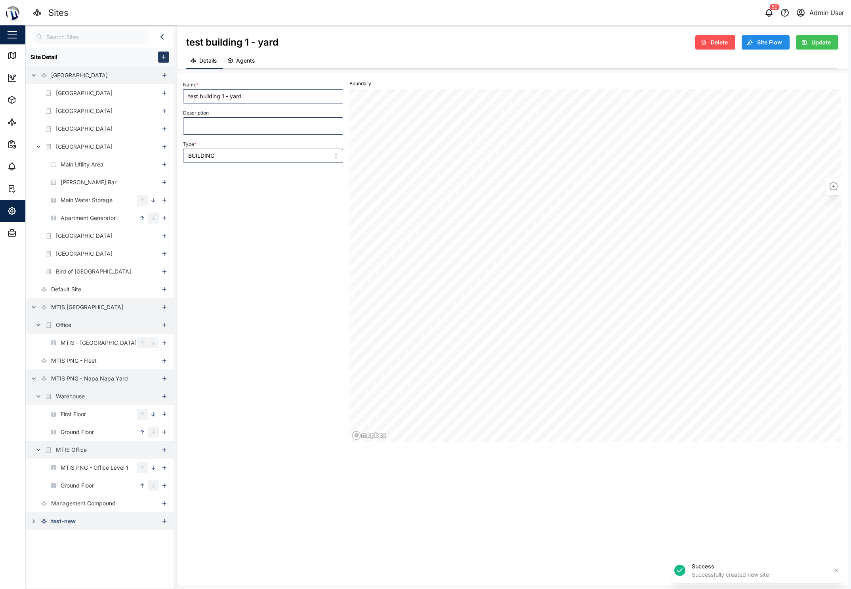
click at [62, 465] on div "test-new" at bounding box center [51, 521] width 50 height 18
type input "test-new"
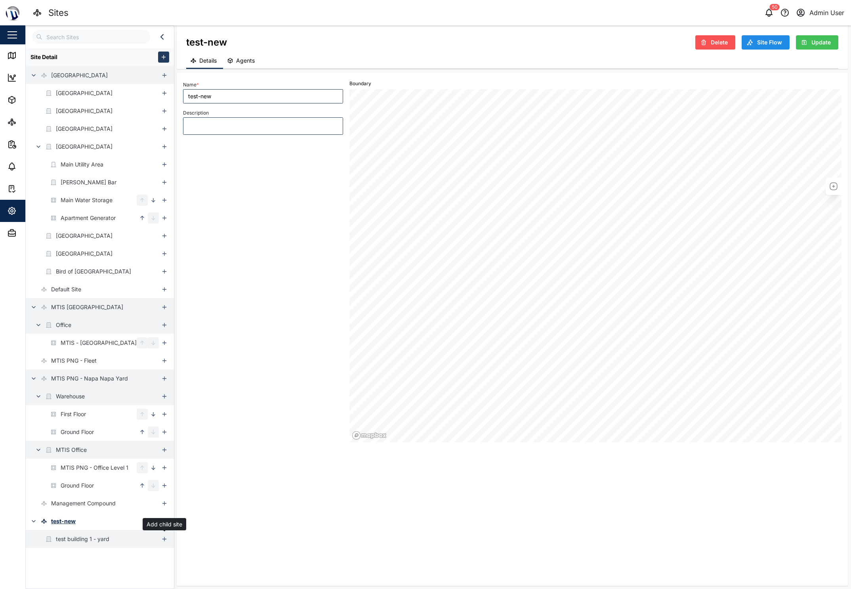
click at [165, 465] on icon "button" at bounding box center [164, 539] width 6 height 6
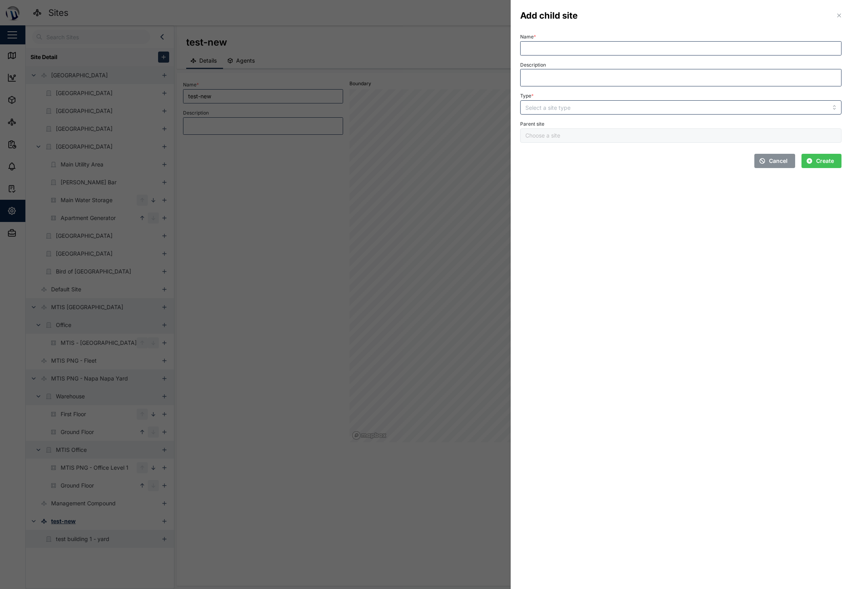
type input "test building 1 - yard"
click at [569, 58] on div "Name * Description Type * Parent site test building 1 - yard" at bounding box center [680, 86] width 321 height 111
click at [571, 55] on input "Name *" at bounding box center [680, 48] width 321 height 14
type input "b"
type input "test building 2 - office"
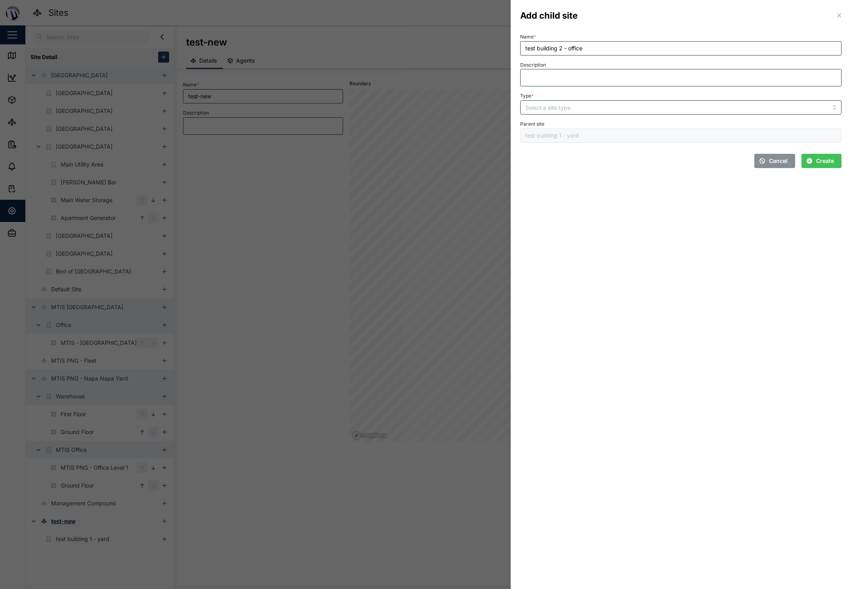
drag, startPoint x: 588, startPoint y: 188, endPoint x: 578, endPoint y: 147, distance: 42.1
click at [586, 185] on section "Add child site Name * test building 2 - office Description Type * Parent site t…" at bounding box center [681, 294] width 340 height 589
click at [561, 107] on input "Type *" at bounding box center [680, 107] width 321 height 14
click at [564, 100] on input "Type *" at bounding box center [680, 107] width 321 height 14
click at [553, 112] on input "Type *" at bounding box center [680, 107] width 321 height 14
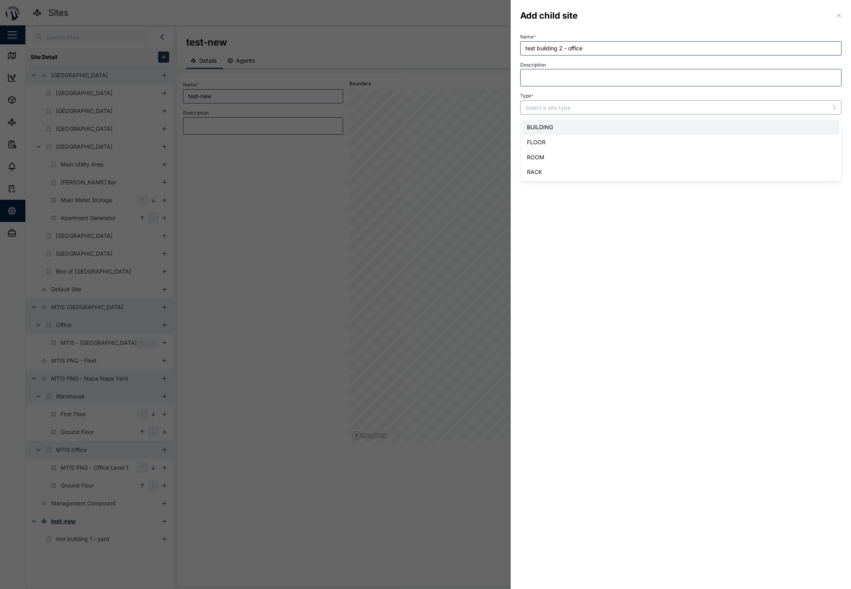
type input "BUILDING"
click at [757, 158] on span "Create" at bounding box center [825, 160] width 18 height 13
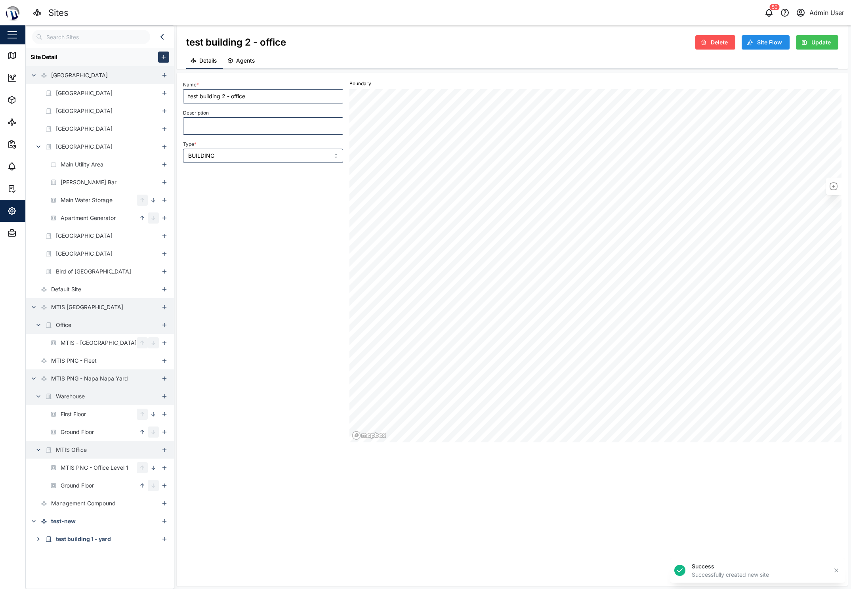
click at [757, 185] on icon "button" at bounding box center [834, 187] width 10 height 10
click at [757, 201] on icon "button" at bounding box center [834, 200] width 10 height 10
click at [757, 197] on icon "button" at bounding box center [834, 197] width 4 height 0
click at [543, 239] on div at bounding box center [596, 265] width 493 height 353
click at [512, 234] on div at bounding box center [596, 265] width 493 height 353
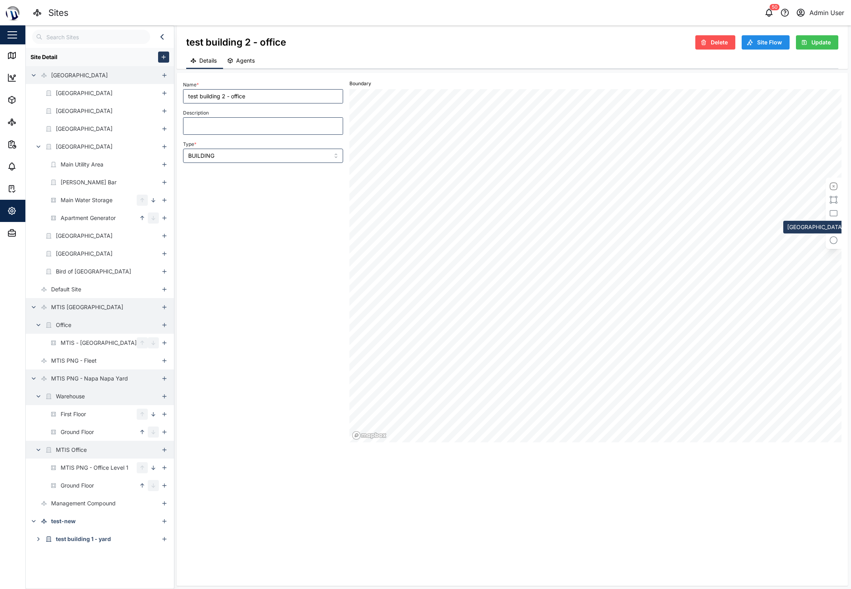
click at [757, 226] on icon "button" at bounding box center [834, 227] width 10 height 10
click at [576, 246] on div at bounding box center [596, 265] width 493 height 353
click at [757, 227] on icon "button" at bounding box center [834, 227] width 10 height 10
click at [757, 239] on div at bounding box center [833, 220] width 11 height 52
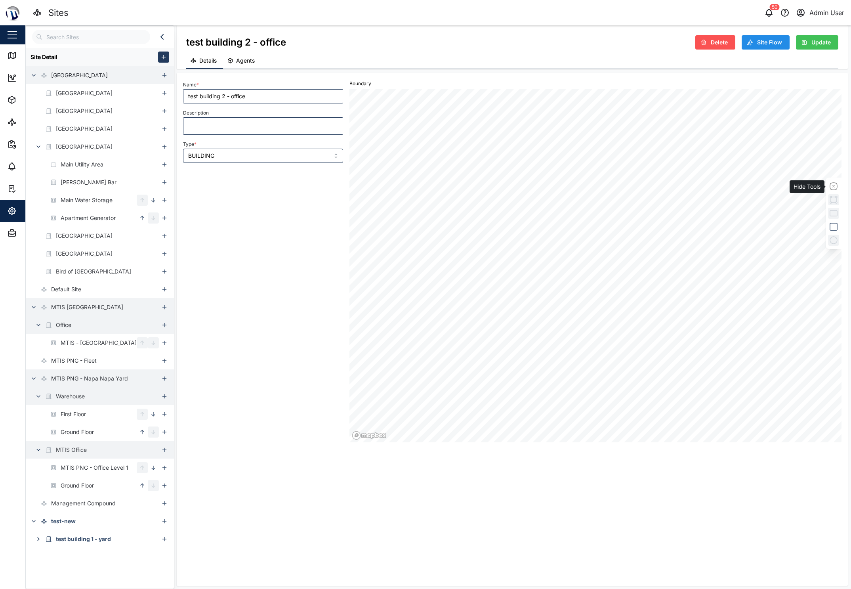
click at [757, 182] on icon "button" at bounding box center [834, 187] width 10 height 10
click at [757, 185] on icon "button" at bounding box center [834, 187] width 10 height 10
click at [74, 465] on div "test-new" at bounding box center [63, 521] width 25 height 9
click at [60, 465] on div "test building 1 - yard" at bounding box center [82, 539] width 53 height 9
type input "test building 1 - yard"
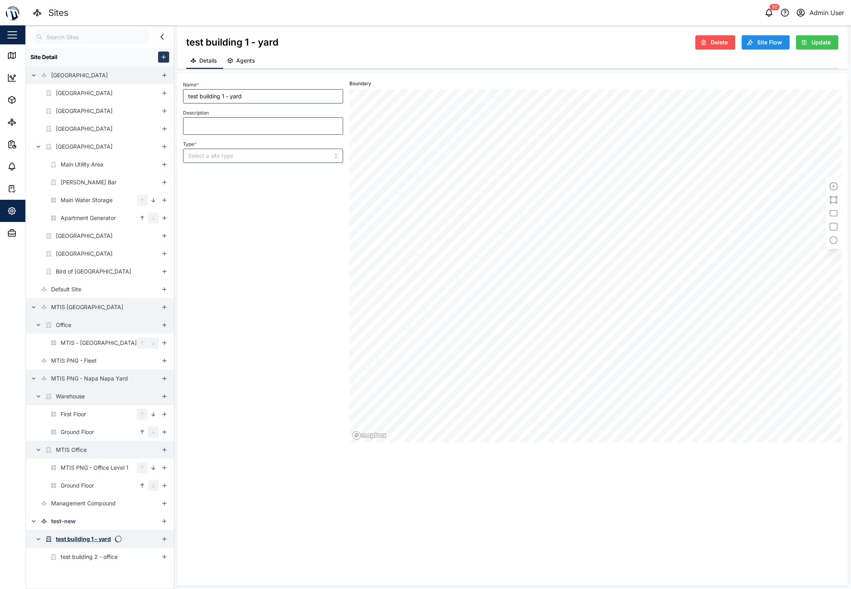
type input "BUILDING"
click at [75, 465] on div "test building 2 - office" at bounding box center [89, 556] width 57 height 9
click at [77, 465] on div "test building 1 - yard" at bounding box center [83, 539] width 55 height 9
click at [757, 201] on icon "button" at bounding box center [834, 200] width 10 height 10
click at [757, 210] on div at bounding box center [833, 220] width 11 height 52
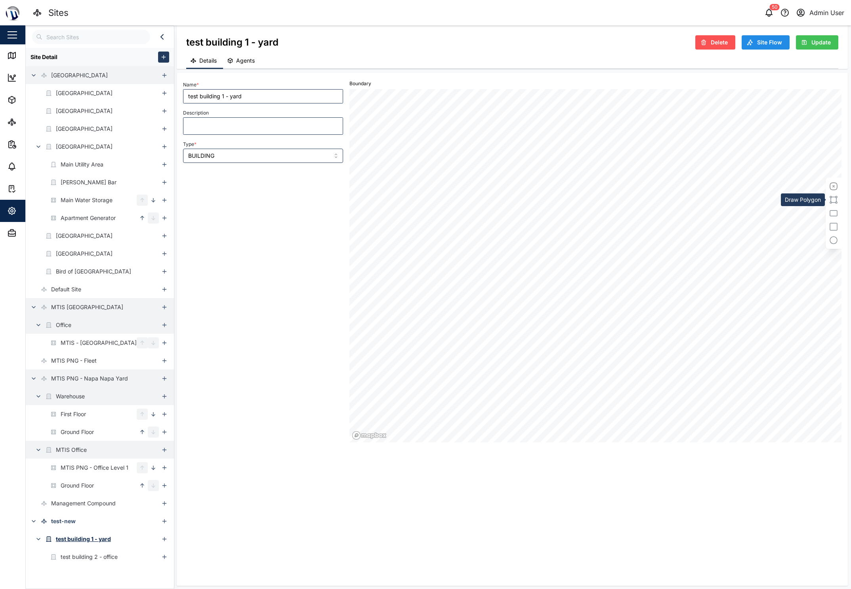
click at [757, 199] on icon "button" at bounding box center [834, 200] width 10 height 10
click at [757, 38] on span "Update" at bounding box center [821, 42] width 19 height 13
click at [73, 465] on div "test building 2 - office" at bounding box center [89, 556] width 57 height 9
click at [79, 465] on div "test building 1 - yard" at bounding box center [83, 539] width 55 height 9
click at [77, 465] on div "test building 2 - office" at bounding box center [89, 556] width 57 height 9
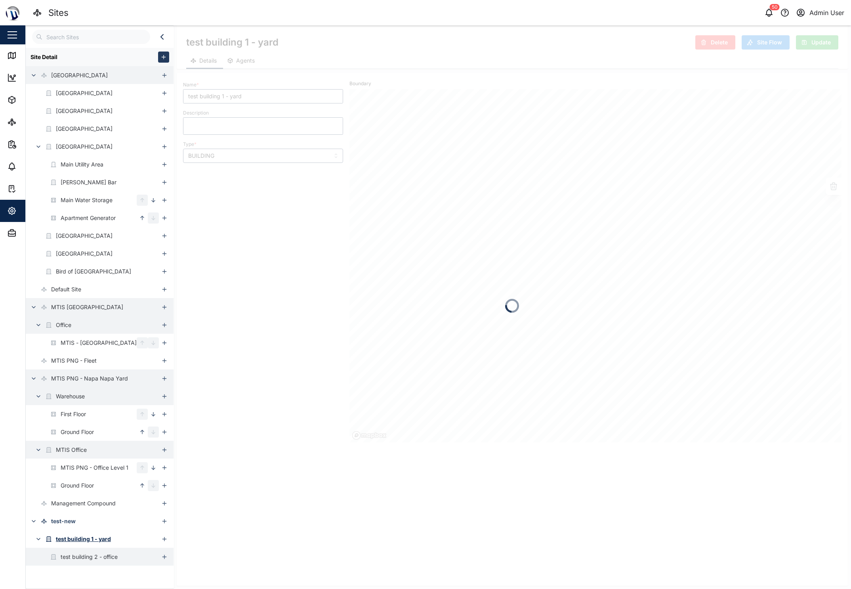
type input "test building 2 - office"
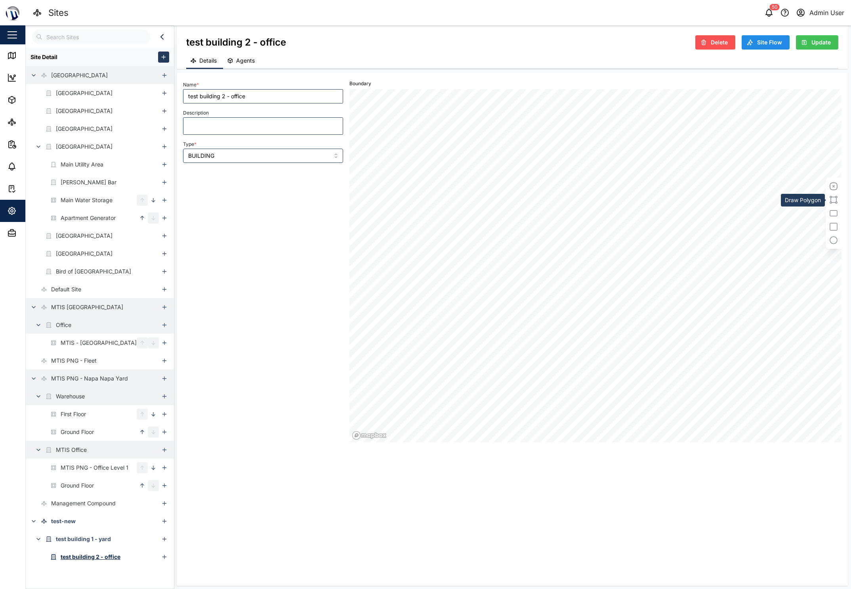
click at [757, 196] on icon "button" at bounding box center [834, 200] width 10 height 10
click at [757, 199] on icon "button" at bounding box center [834, 200] width 10 height 10
click at [757, 203] on icon "button" at bounding box center [834, 200] width 10 height 10
click at [757, 36] on span "Update" at bounding box center [821, 42] width 19 height 13
click at [13, 56] on icon at bounding box center [13, 55] width 0 height 5
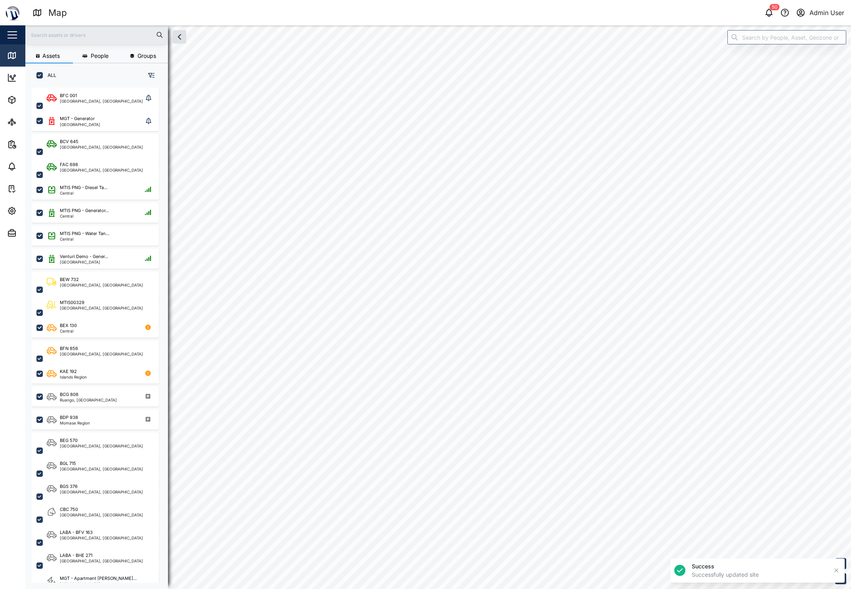
scroll to position [492, 124]
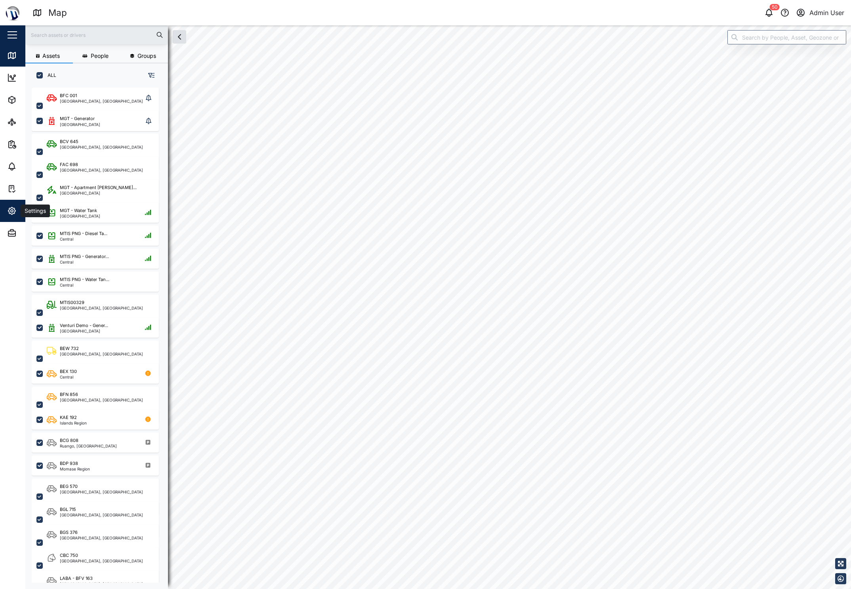
click at [11, 205] on span "Settings" at bounding box center [43, 211] width 72 height 22
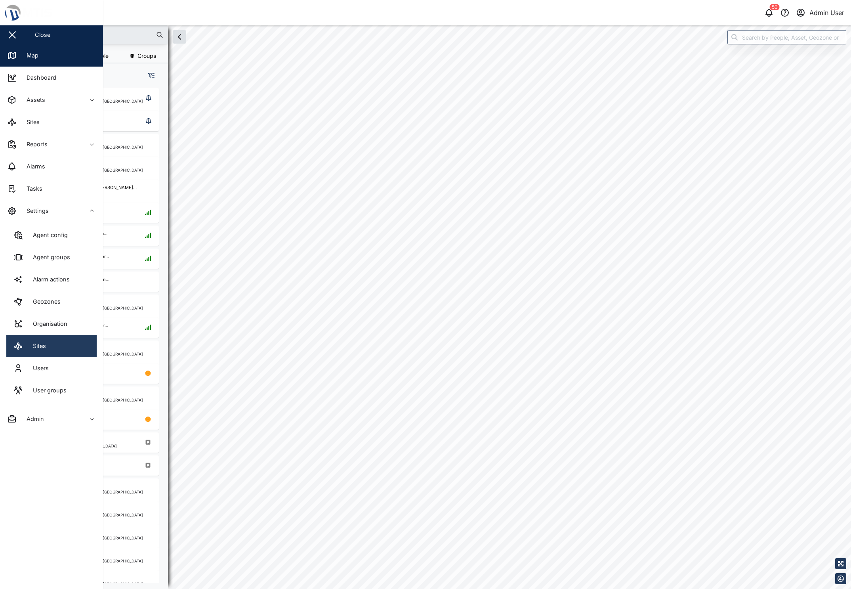
click at [43, 351] on link "Sites" at bounding box center [51, 346] width 90 height 22
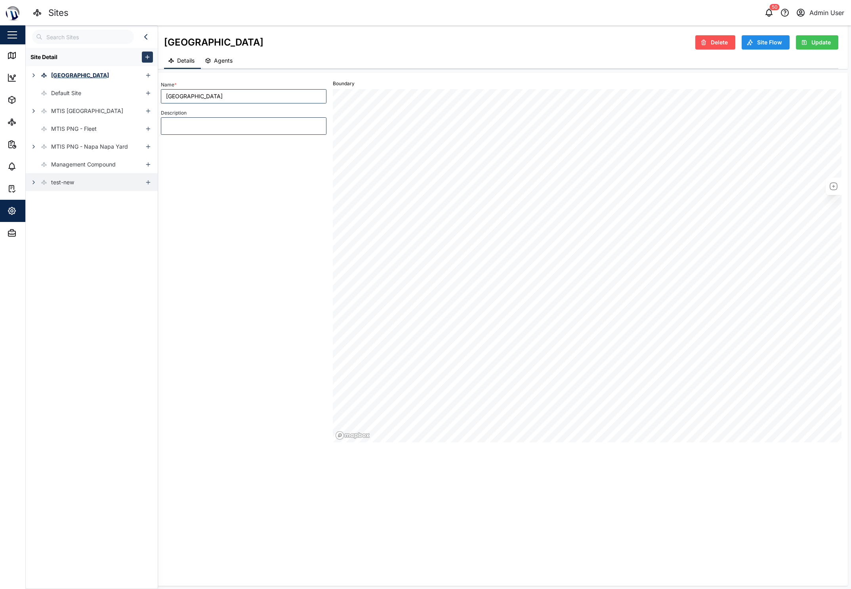
click at [61, 187] on div "test-new" at bounding box center [50, 182] width 48 height 18
click at [67, 204] on div "test building 1 - yard" at bounding box center [82, 200] width 53 height 9
click at [78, 222] on div "test building 2 - office" at bounding box center [89, 218] width 57 height 9
click at [720, 47] on span "Delete" at bounding box center [719, 42] width 17 height 13
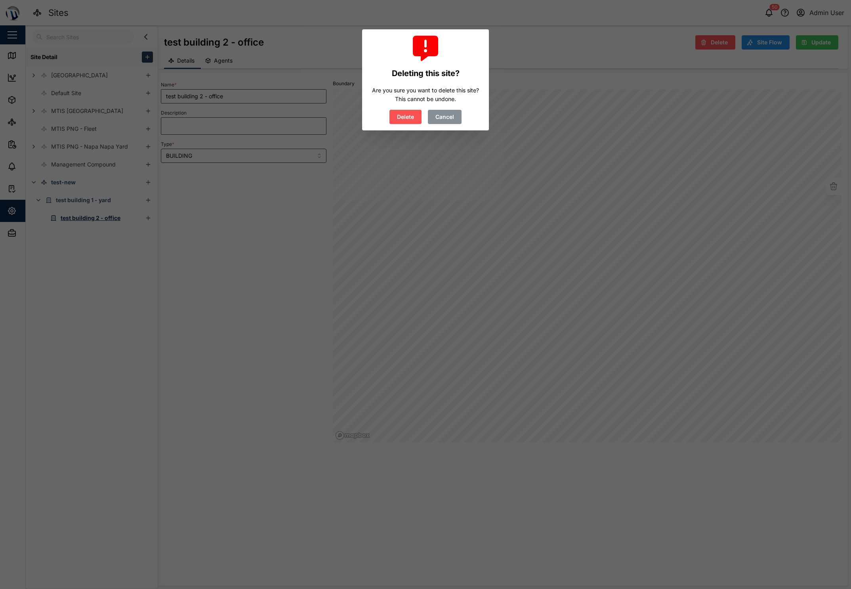
click at [446, 117] on span "Cancel" at bounding box center [445, 116] width 19 height 13
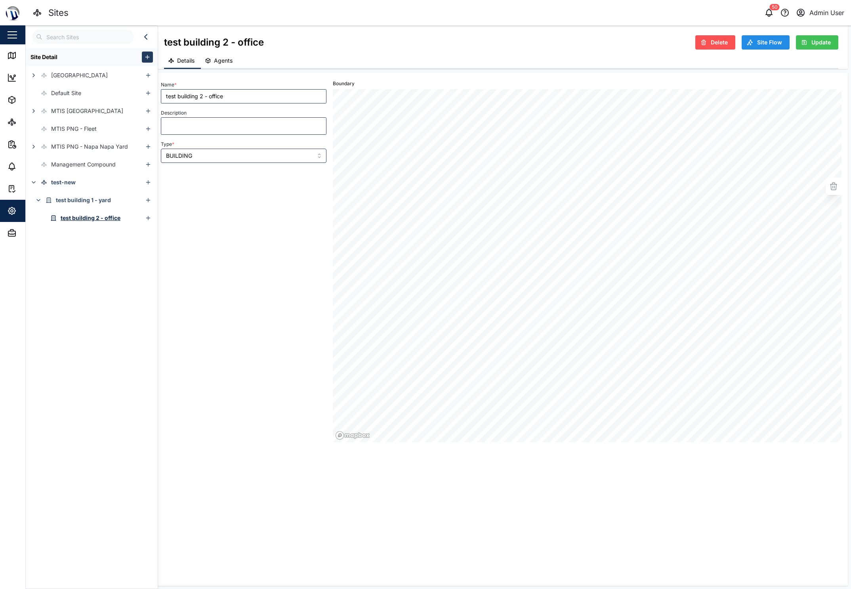
click at [709, 42] on div "Delete" at bounding box center [714, 42] width 27 height 13
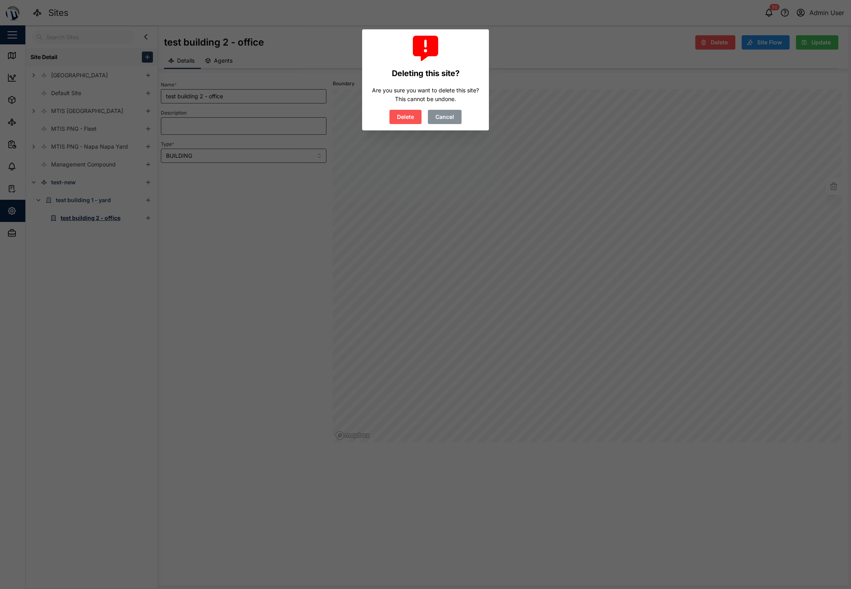
click at [402, 117] on span "Delete" at bounding box center [405, 116] width 17 height 13
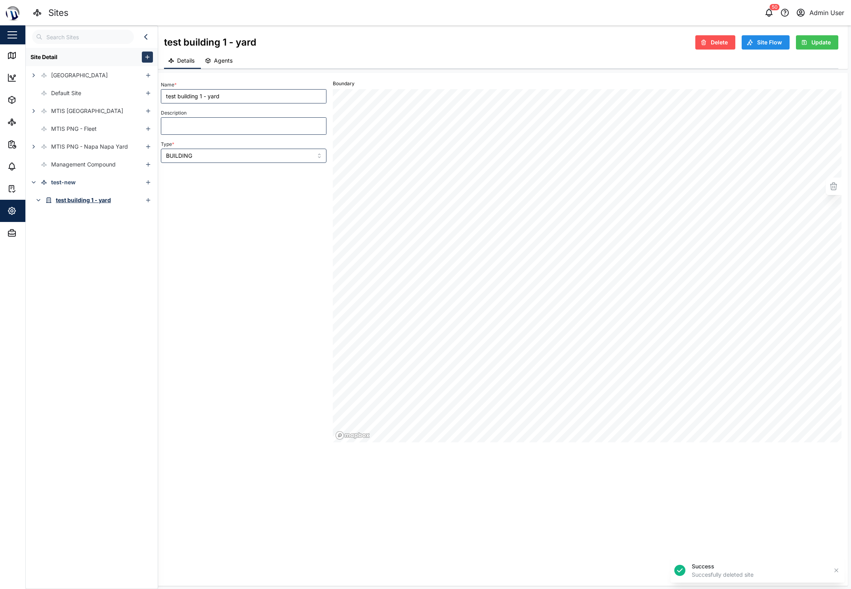
click at [716, 38] on span "Delete" at bounding box center [719, 42] width 17 height 13
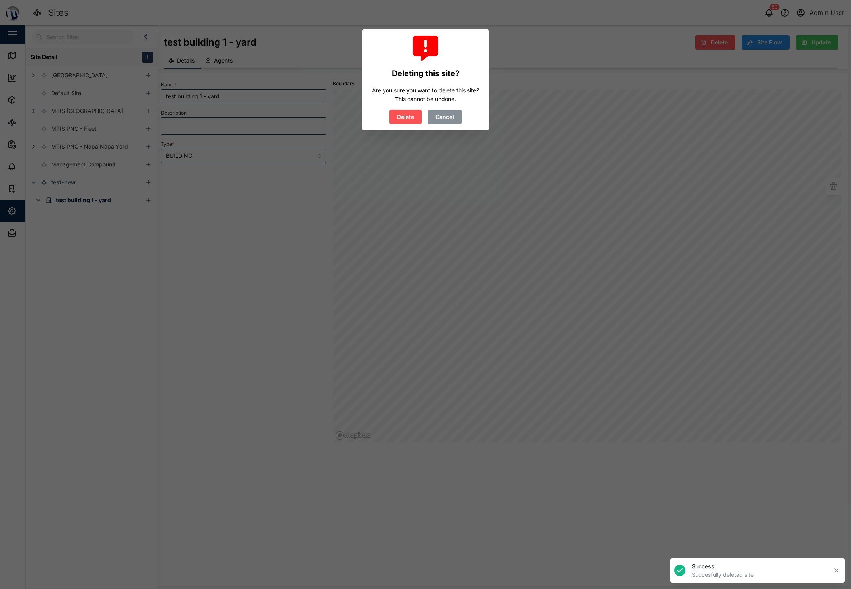
click at [403, 118] on span "Delete" at bounding box center [405, 116] width 17 height 13
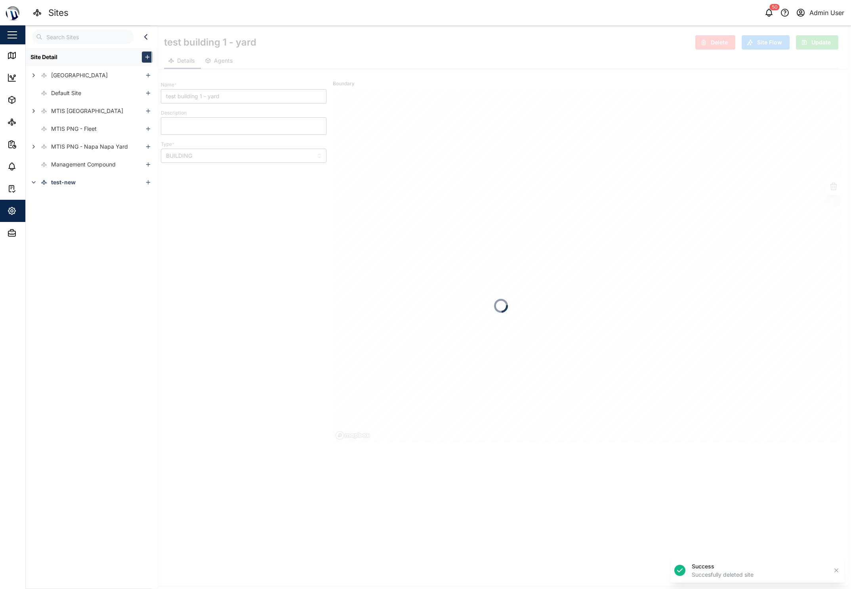
type input "test-new"
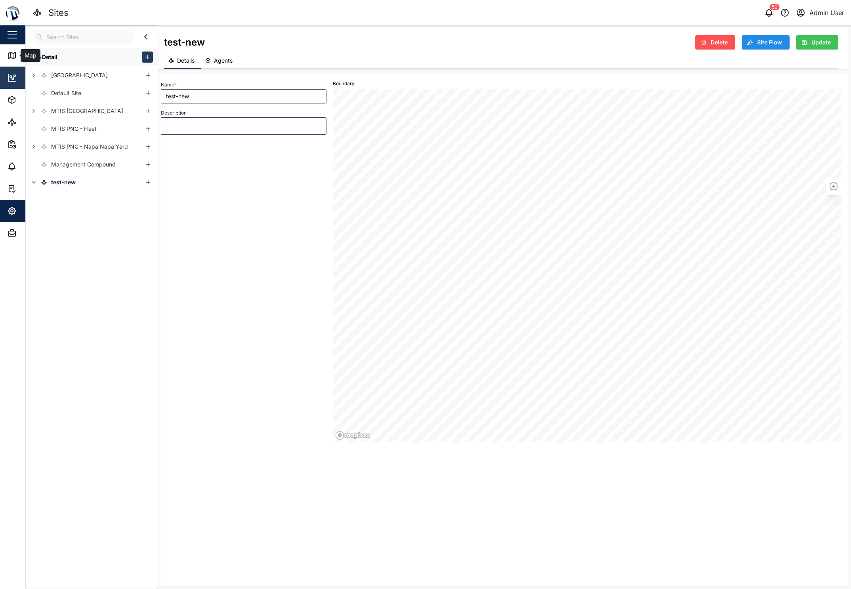
drag, startPoint x: 15, startPoint y: 60, endPoint x: 1, endPoint y: 67, distance: 15.1
click at [15, 60] on link "Map" at bounding box center [51, 55] width 103 height 22
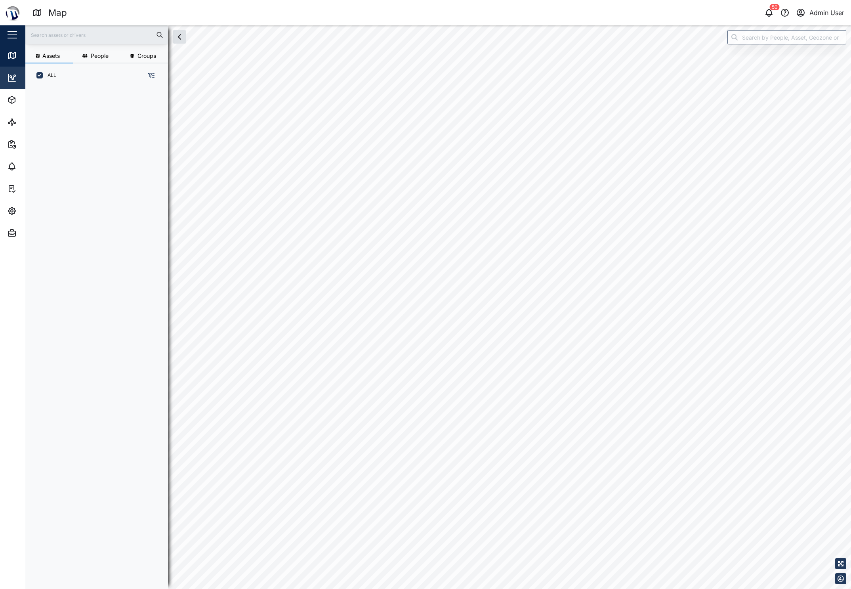
scroll to position [6, 6]
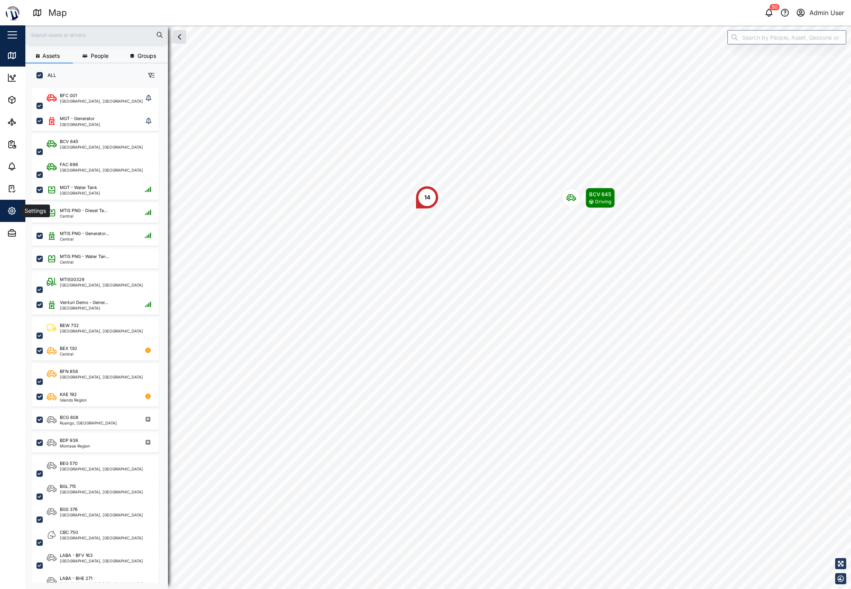
click at [3, 203] on button "Settings" at bounding box center [51, 211] width 103 height 22
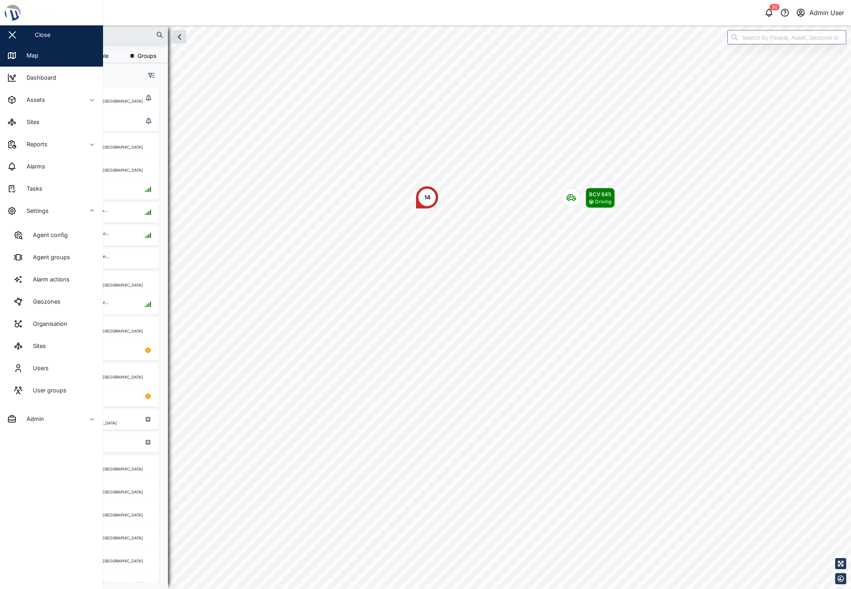
drag, startPoint x: 38, startPoint y: 353, endPoint x: 38, endPoint y: 276, distance: 76.9
click at [38, 353] on link "Sites" at bounding box center [51, 346] width 90 height 22
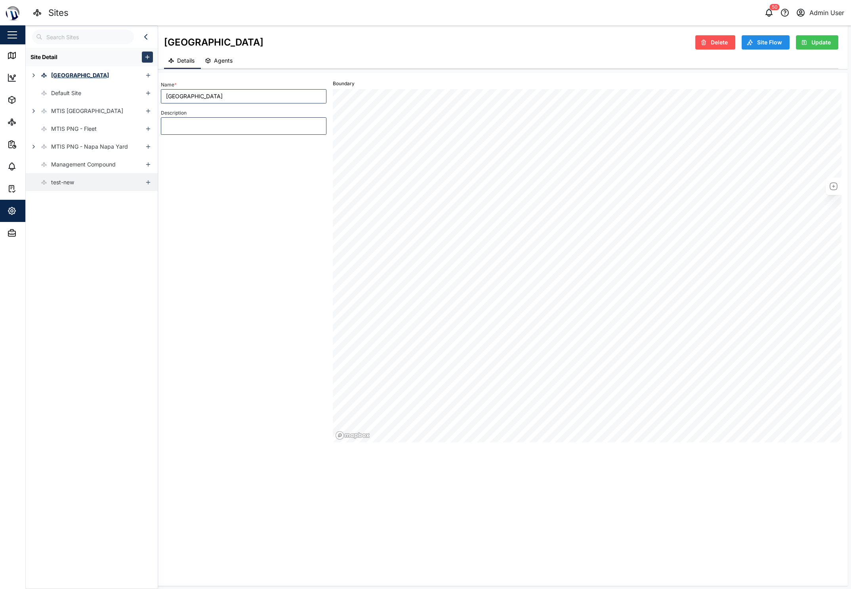
click at [55, 175] on div "test-new" at bounding box center [50, 182] width 48 height 18
click at [717, 37] on span "Delete" at bounding box center [719, 42] width 17 height 13
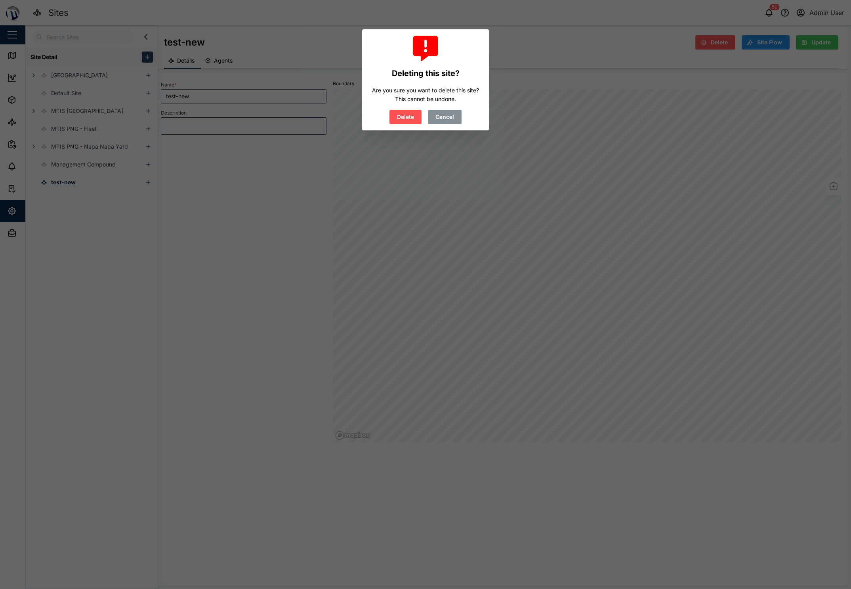
click at [405, 118] on span "Delete" at bounding box center [405, 116] width 17 height 13
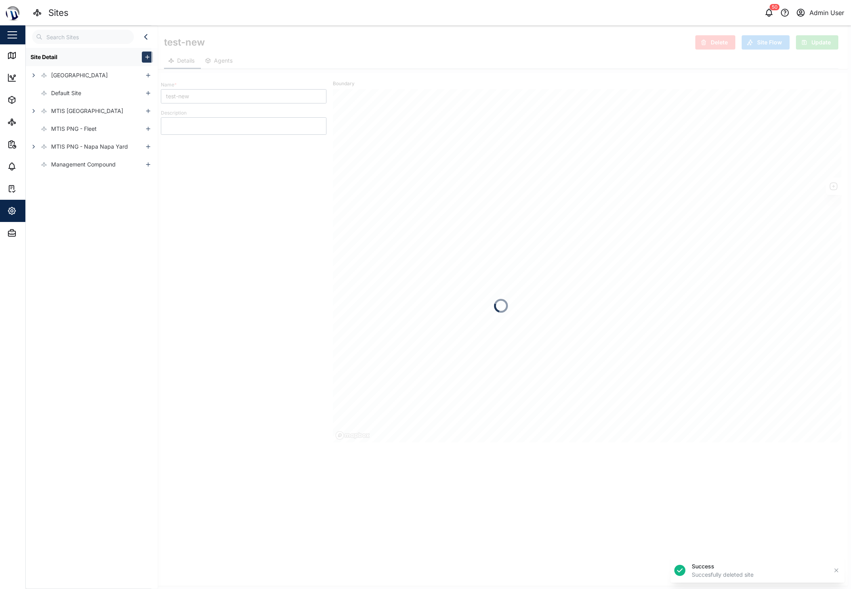
type input "[GEOGRAPHIC_DATA]"
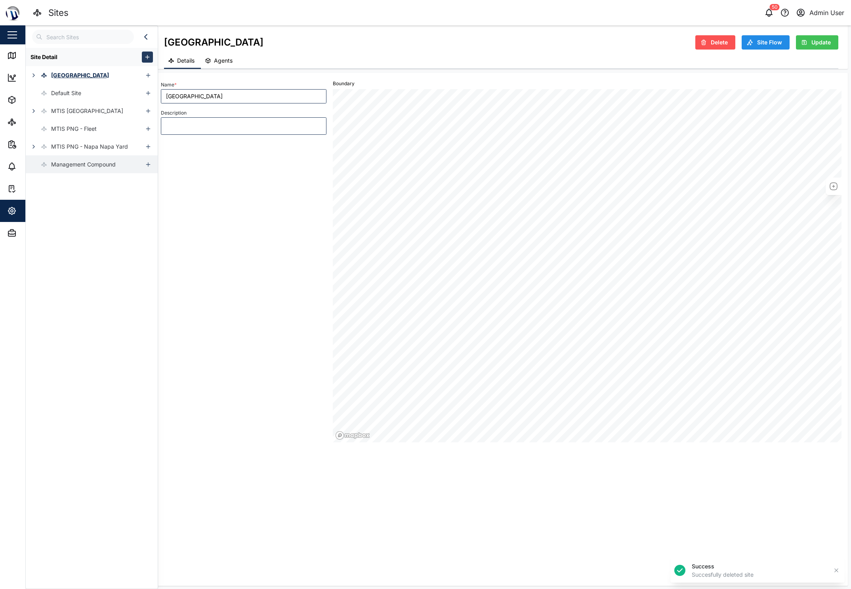
click at [66, 164] on div "Management Compound" at bounding box center [83, 164] width 65 height 9
type textarea "x"
type input "Management Compound"
type textarea "Touaguba Hill"
click at [61, 147] on div "MTIS PNG - Napa Napa Yard" at bounding box center [89, 146] width 77 height 9
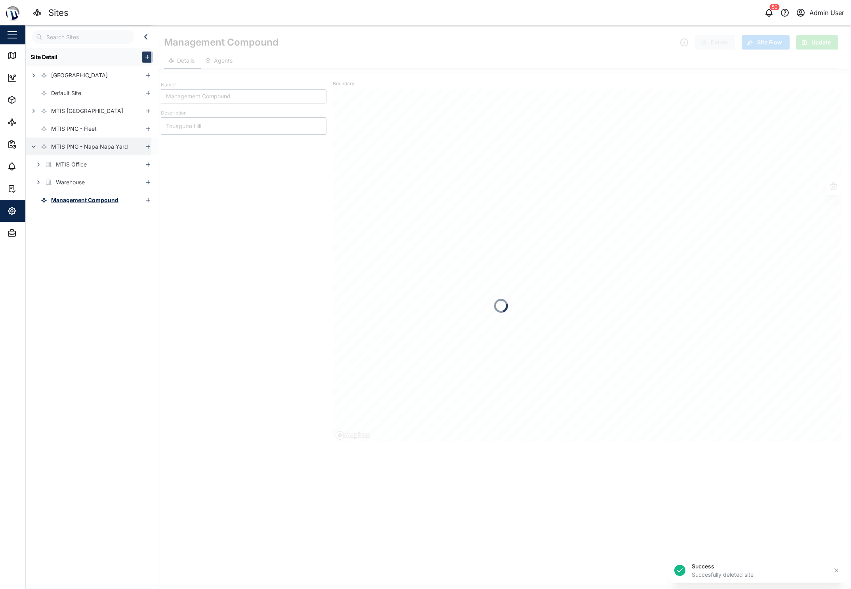
type textarea "x"
type input "MTIS PNG - Napa Napa Yard"
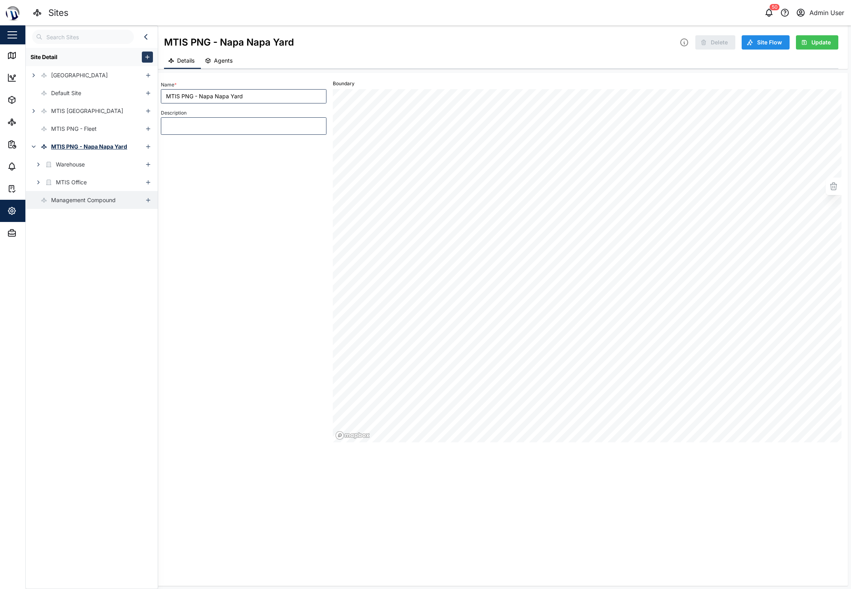
click at [73, 205] on div "Management Compound" at bounding box center [71, 200] width 90 height 18
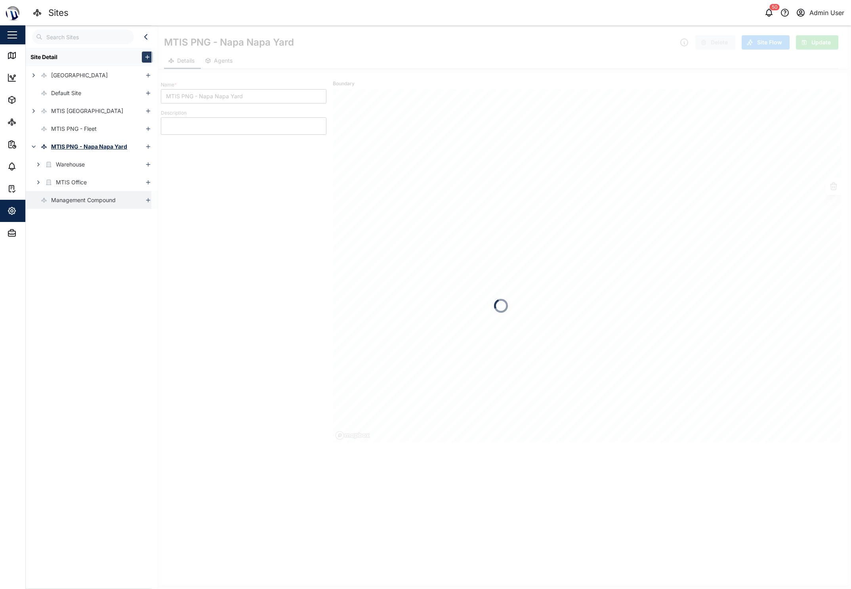
type textarea "x"
type input "Management Compound"
type textarea "Touaguba Hill"
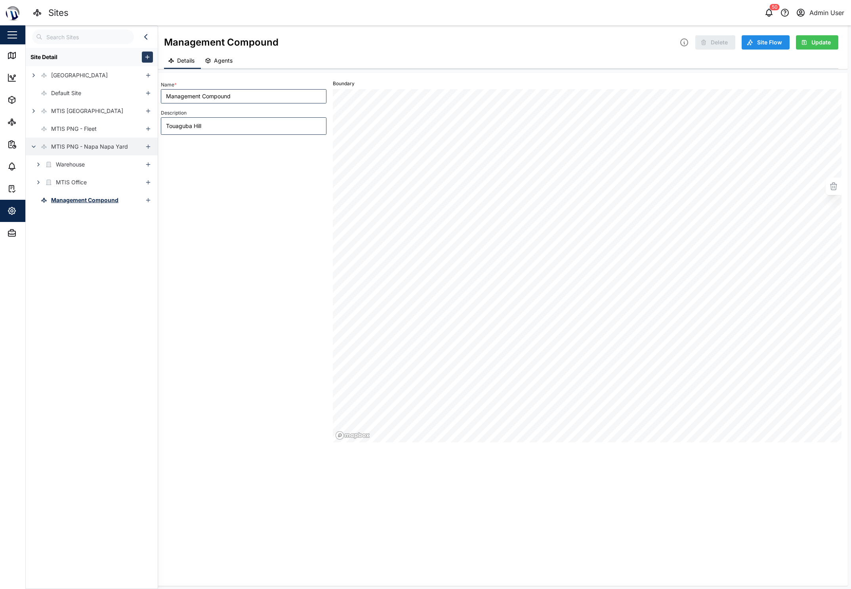
click at [68, 147] on div "MTIS PNG - Napa Napa Yard" at bounding box center [89, 146] width 77 height 9
type textarea "x"
type input "MTIS PNG - Napa Napa Yard"
click at [40, 180] on icon "button" at bounding box center [38, 182] width 6 height 6
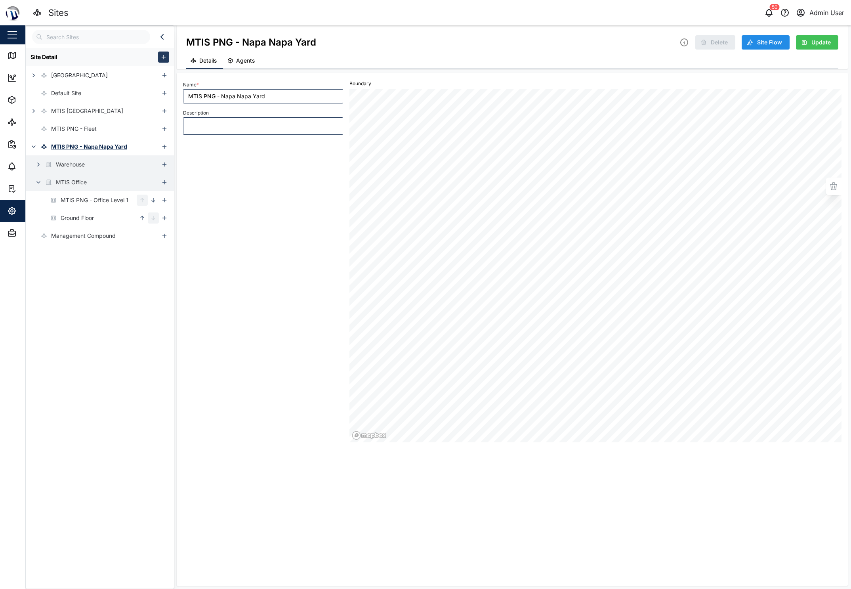
click at [40, 164] on icon "button" at bounding box center [38, 164] width 6 height 6
click at [19, 54] on div "Map" at bounding box center [22, 56] width 31 height 10
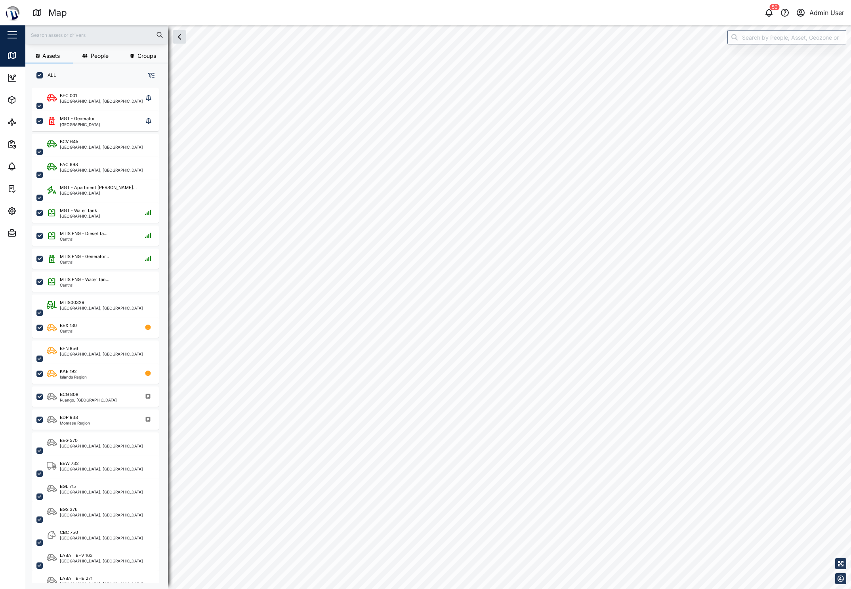
scroll to position [492, 124]
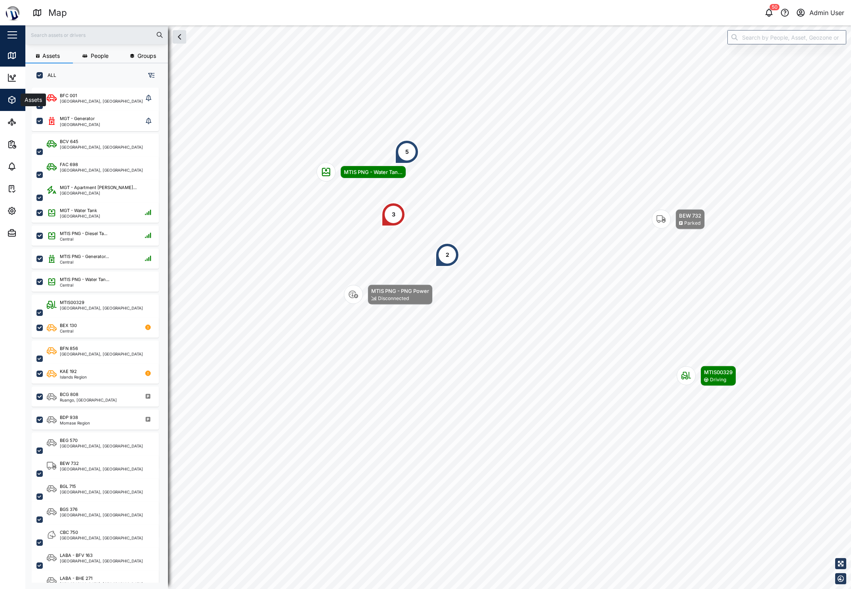
click at [17, 98] on div "Assets" at bounding box center [43, 100] width 72 height 10
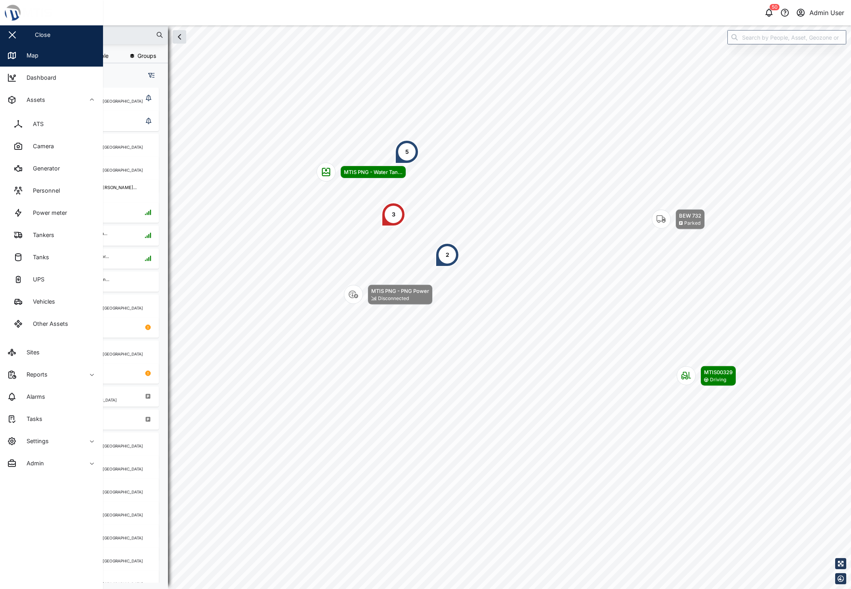
click at [17, 98] on div "Assets" at bounding box center [43, 100] width 72 height 10
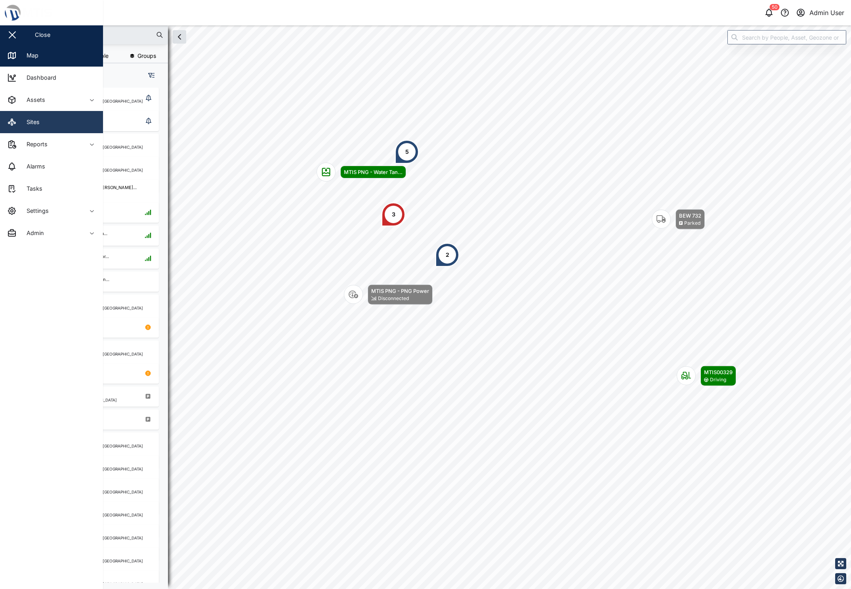
click at [27, 130] on link "Sites" at bounding box center [51, 122] width 103 height 22
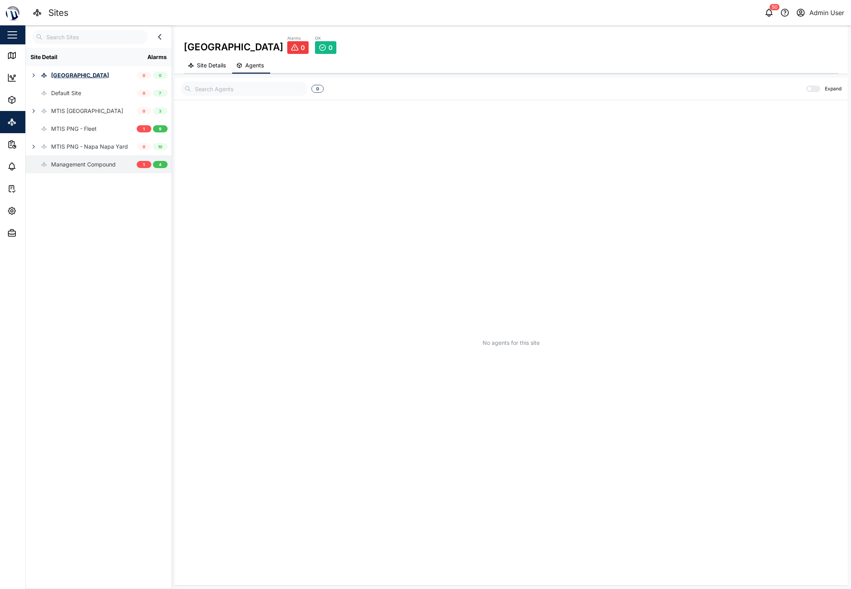
click at [52, 162] on div "Management Compound" at bounding box center [83, 164] width 65 height 9
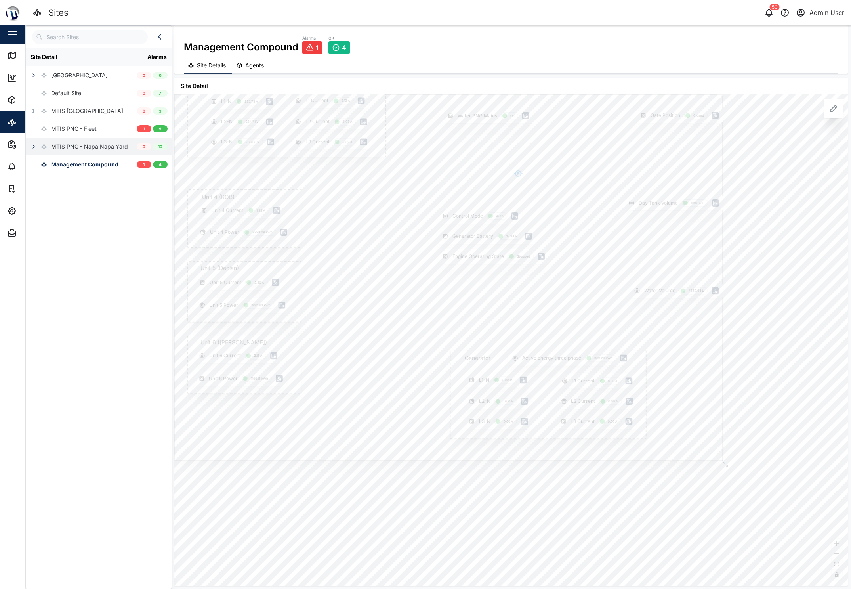
click at [61, 145] on div "MTIS PNG - Napa Napa Yard" at bounding box center [89, 146] width 77 height 9
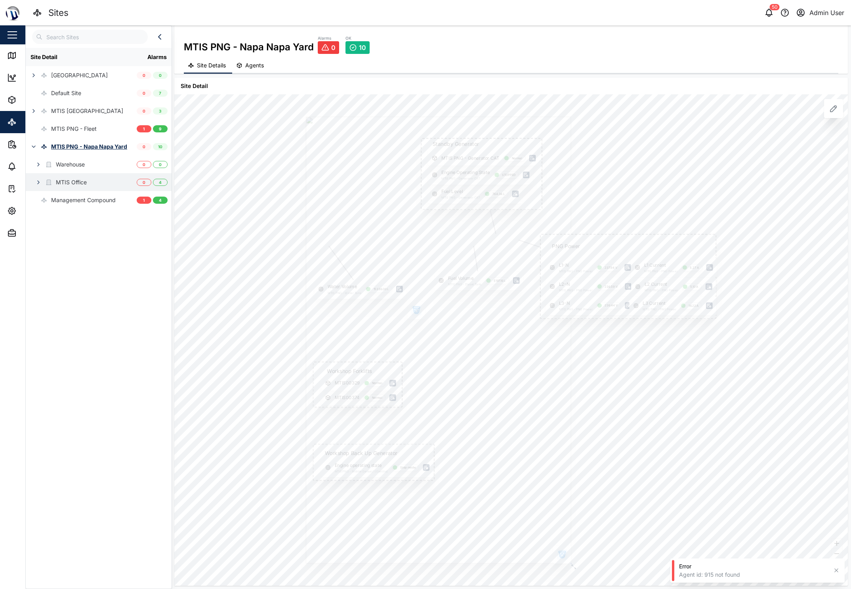
click at [36, 183] on icon "button" at bounding box center [38, 182] width 6 height 6
click at [34, 168] on button "button" at bounding box center [38, 164] width 11 height 11
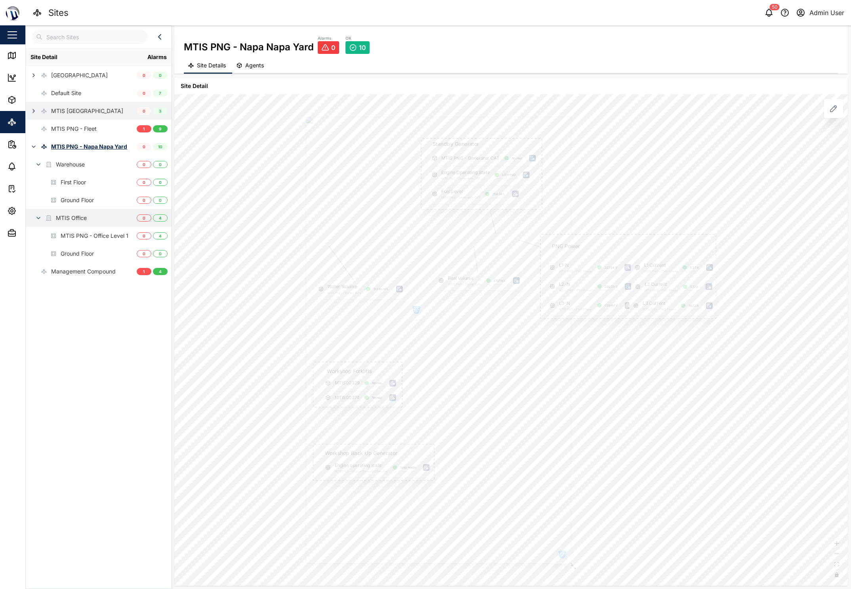
click at [98, 113] on div "MTIS [GEOGRAPHIC_DATA]" at bounding box center [81, 111] width 111 height 18
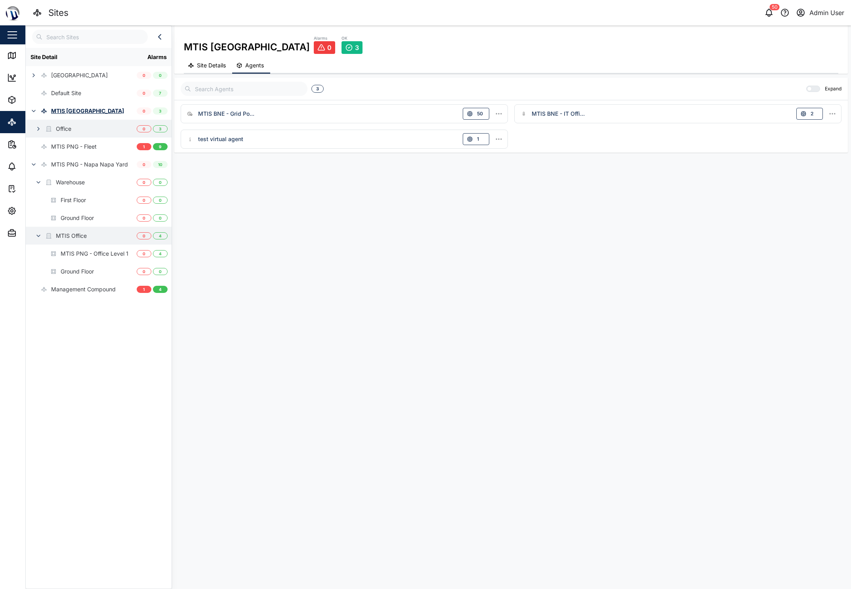
click at [36, 131] on icon "button" at bounding box center [38, 129] width 6 height 6
click at [35, 250] on button "button" at bounding box center [38, 253] width 11 height 11
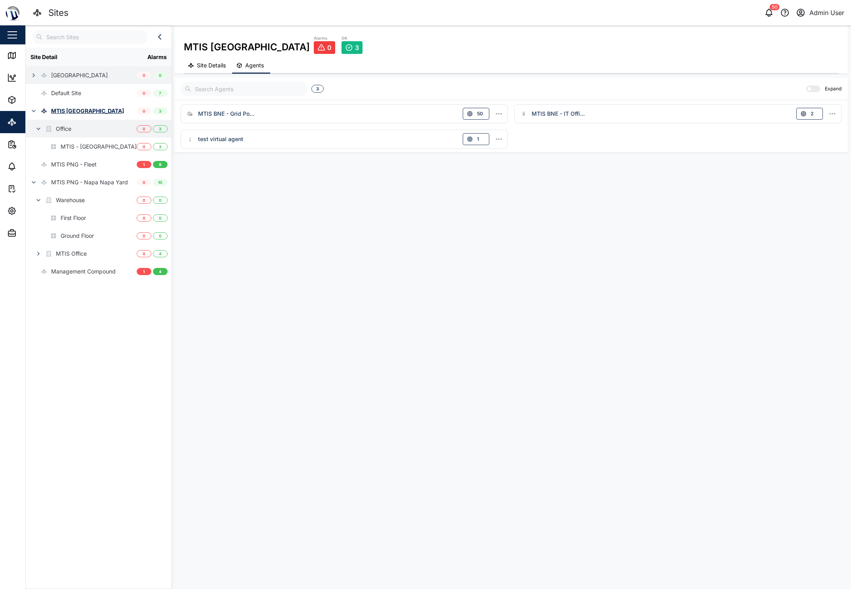
click at [32, 75] on icon "button" at bounding box center [34, 75] width 6 height 6
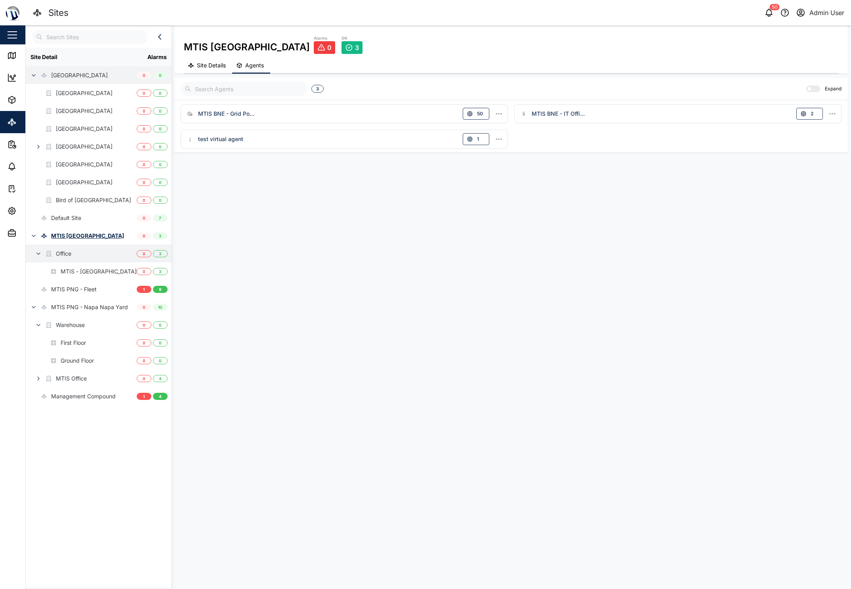
click at [32, 75] on icon "button" at bounding box center [34, 75] width 6 height 6
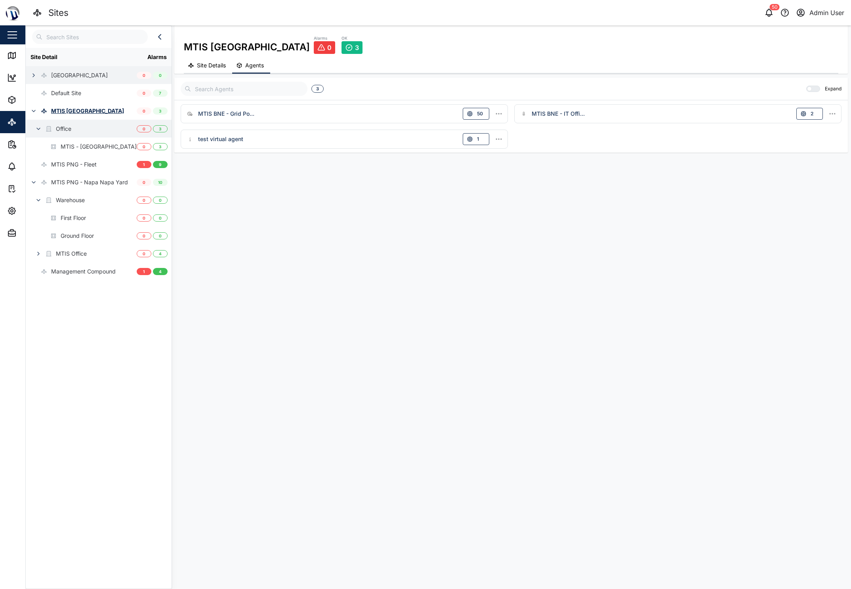
click at [32, 75] on icon "button" at bounding box center [34, 75] width 6 height 6
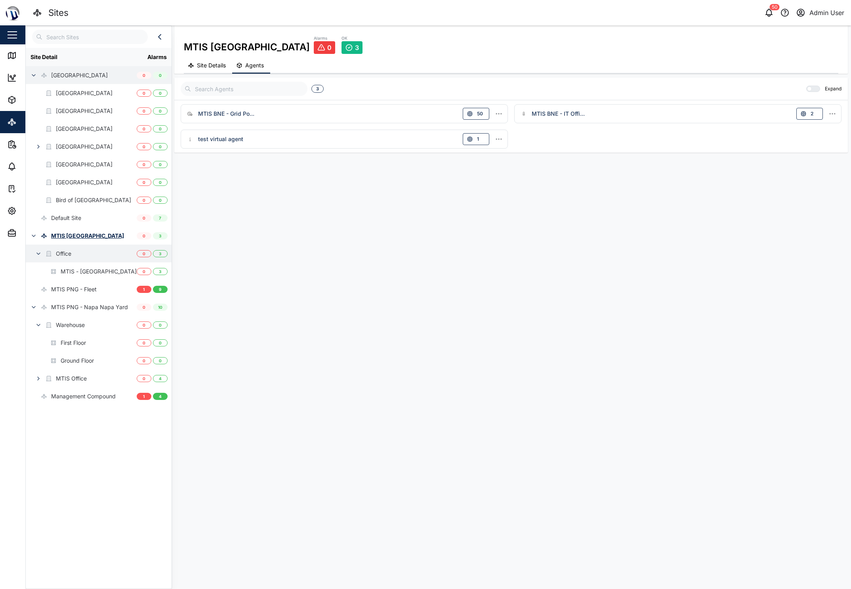
click at [34, 74] on icon "button" at bounding box center [34, 75] width 6 height 6
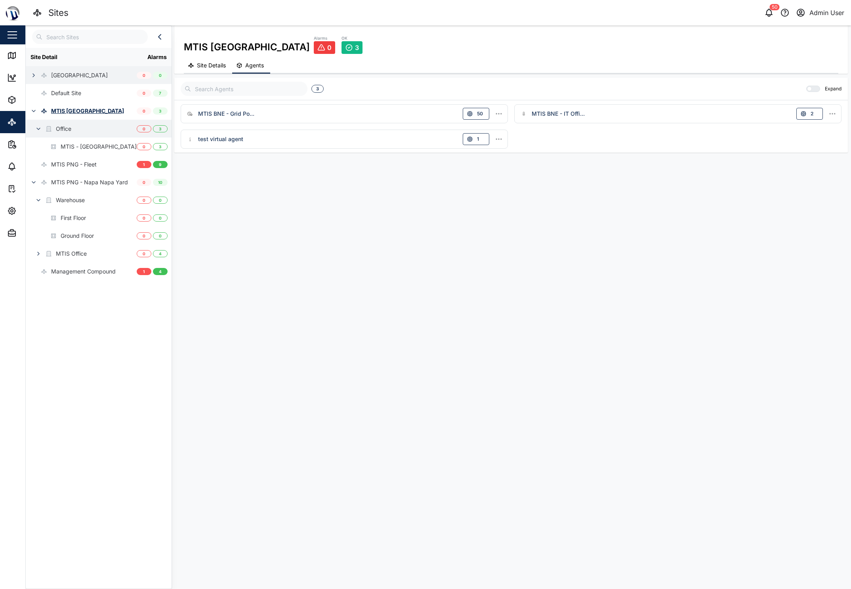
drag, startPoint x: 313, startPoint y: 263, endPoint x: 302, endPoint y: 256, distance: 13.5
click at [313, 263] on div "MTIS Brisbane Alarms 0 OK 3 Site Details Agents Site Detail No layout provided …" at bounding box center [511, 307] width 680 height 564
click at [11, 59] on icon at bounding box center [12, 56] width 10 height 10
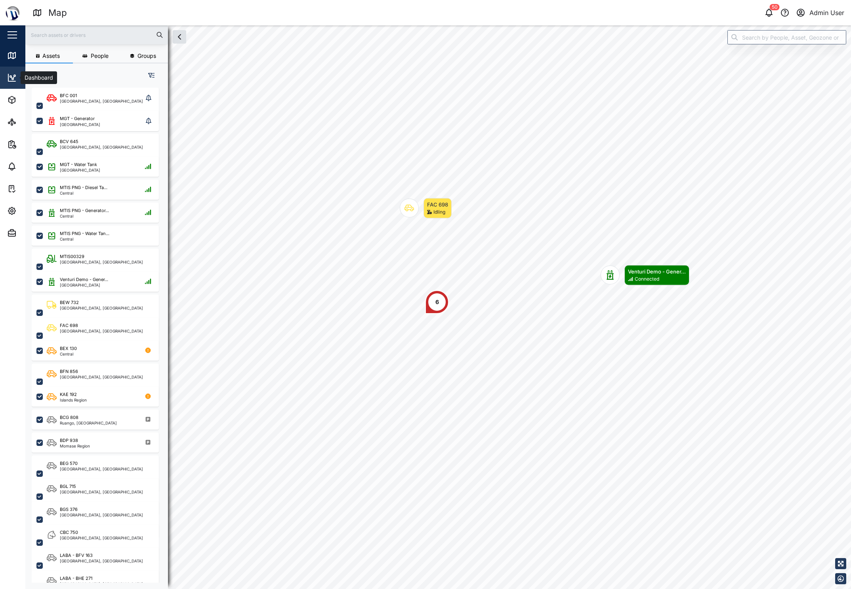
scroll to position [492, 124]
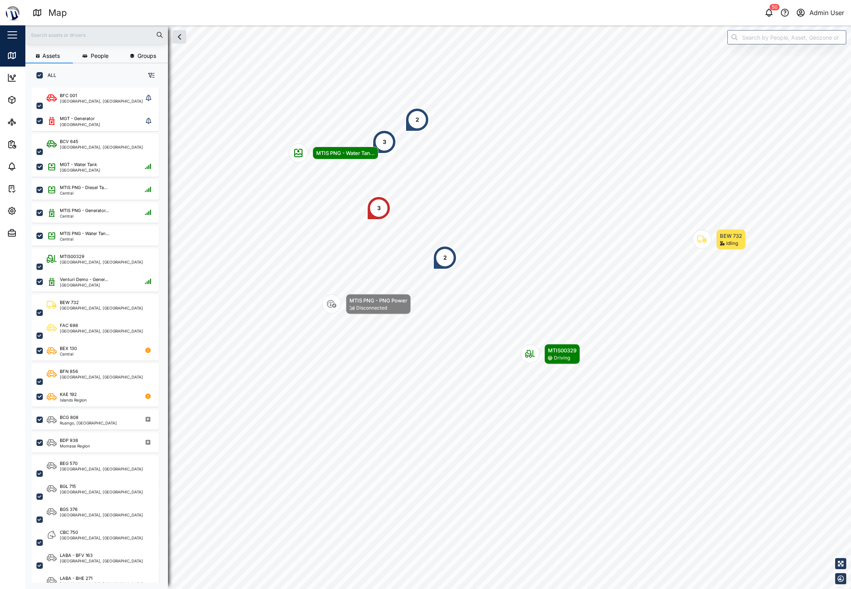
click at [418, 124] on div "2" at bounding box center [418, 119] width 4 height 9
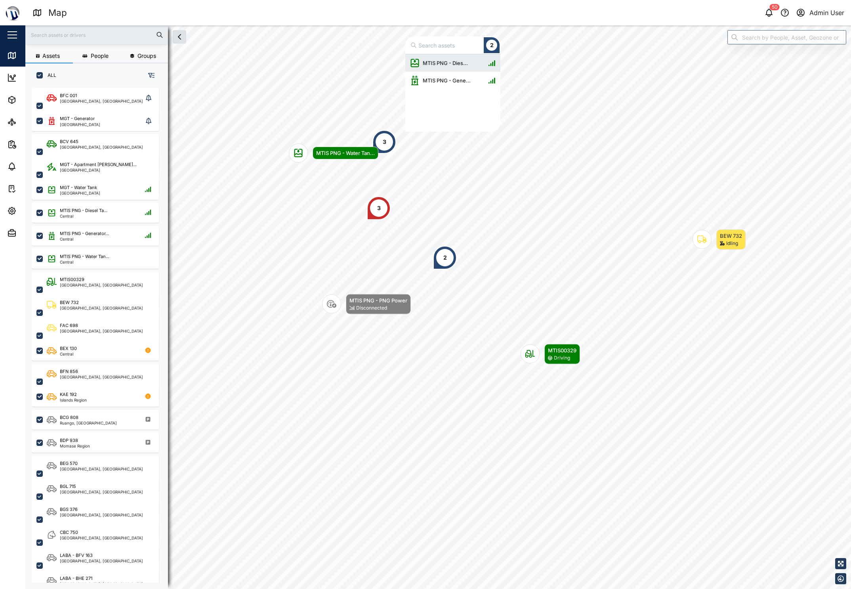
scroll to position [71, 89]
click at [384, 144] on div "3" at bounding box center [385, 142] width 4 height 9
drag, startPoint x: 382, startPoint y: 200, endPoint x: 389, endPoint y: 202, distance: 7.8
click at [382, 201] on div "3" at bounding box center [379, 208] width 24 height 24
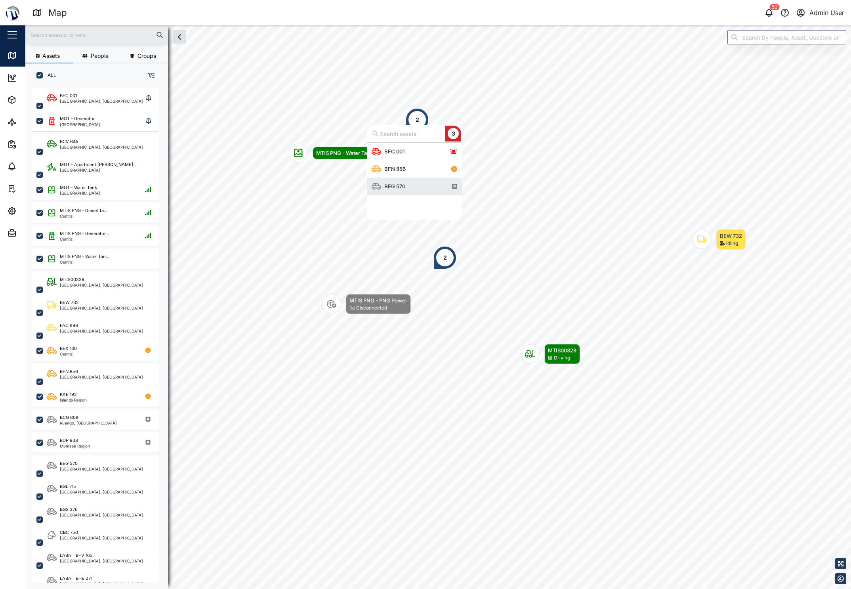
click at [453, 258] on div "2" at bounding box center [445, 258] width 24 height 24
